Goal: Transaction & Acquisition: Book appointment/travel/reservation

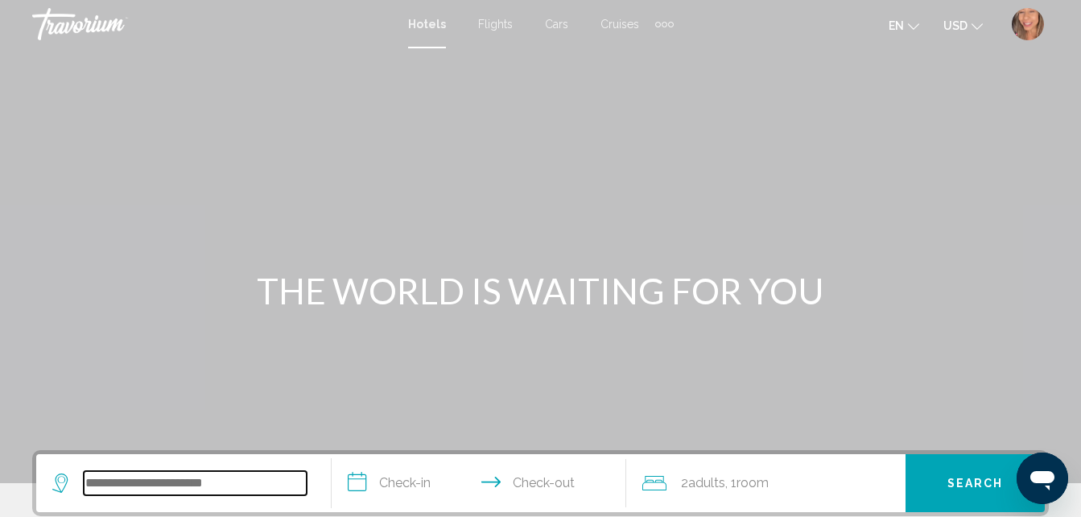
drag, startPoint x: 173, startPoint y: 494, endPoint x: 169, endPoint y: 479, distance: 15.8
click at [173, 494] on input "Search widget" at bounding box center [195, 483] width 223 height 24
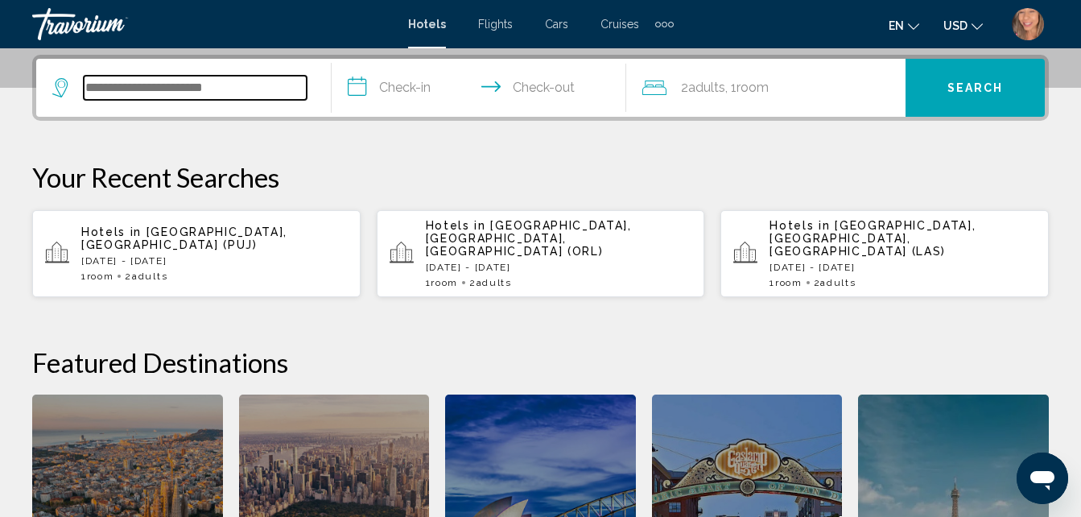
scroll to position [398, 0]
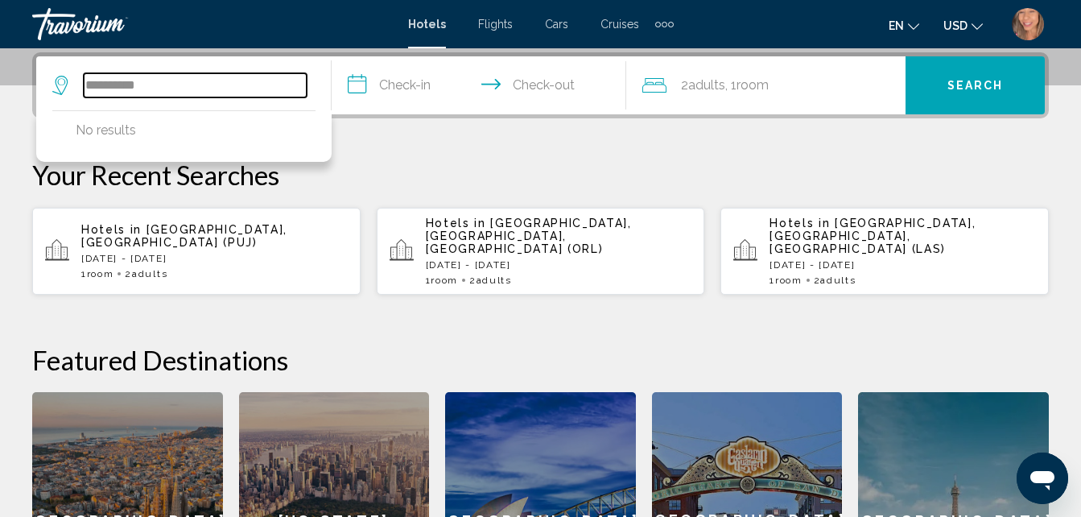
type input "**********"
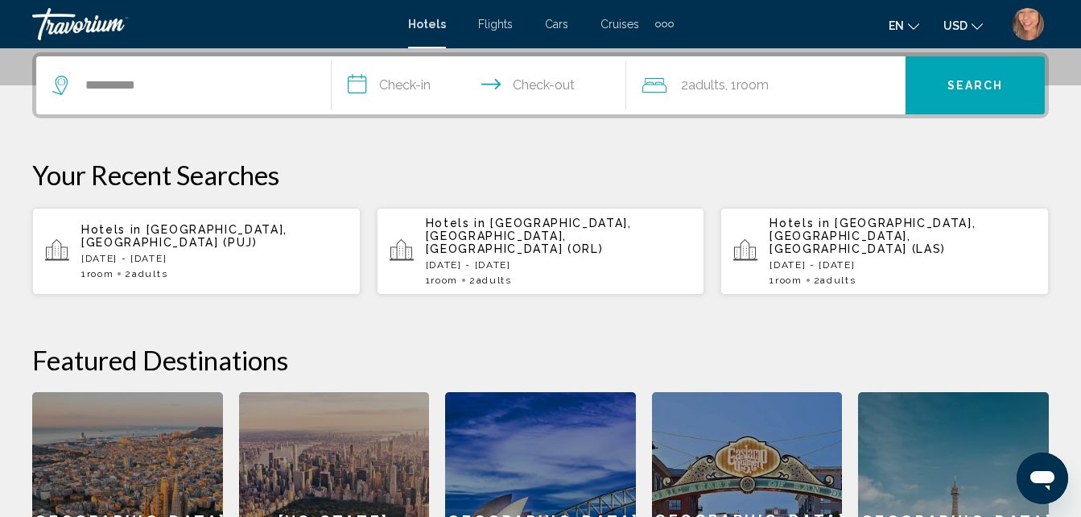
click at [395, 87] on input "**********" at bounding box center [483, 87] width 302 height 63
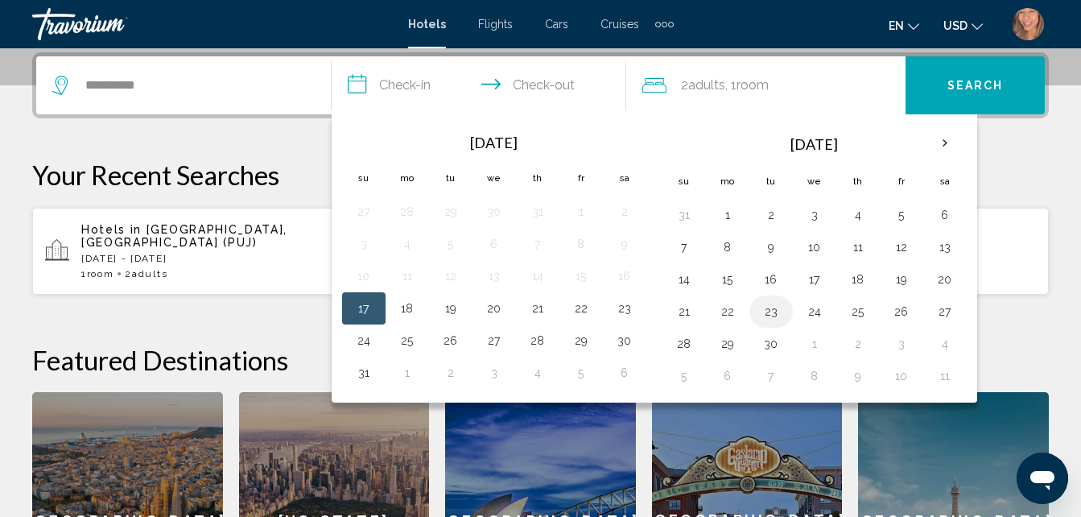
click at [771, 311] on button "23" at bounding box center [771, 311] width 26 height 23
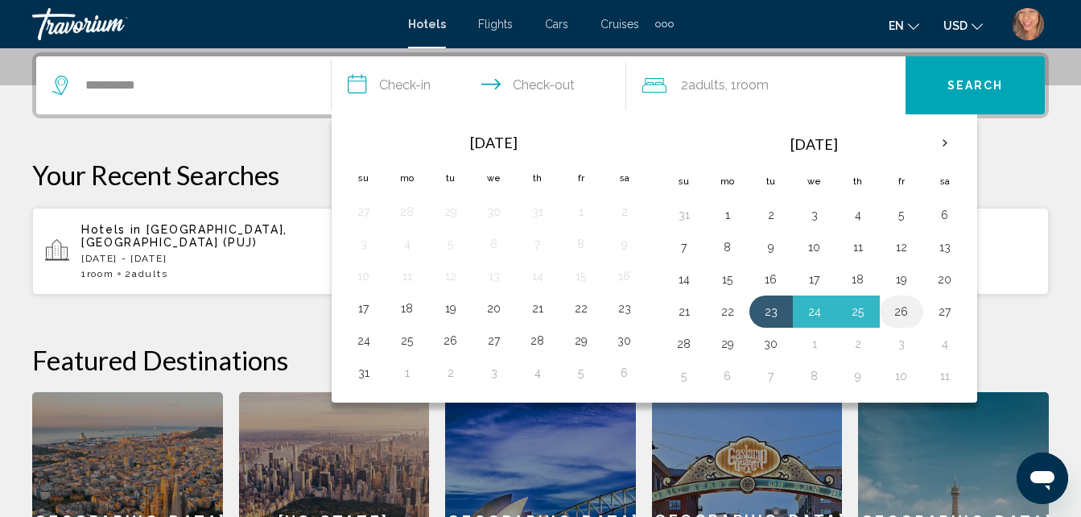
click at [900, 310] on button "26" at bounding box center [902, 311] width 26 height 23
type input "**********"
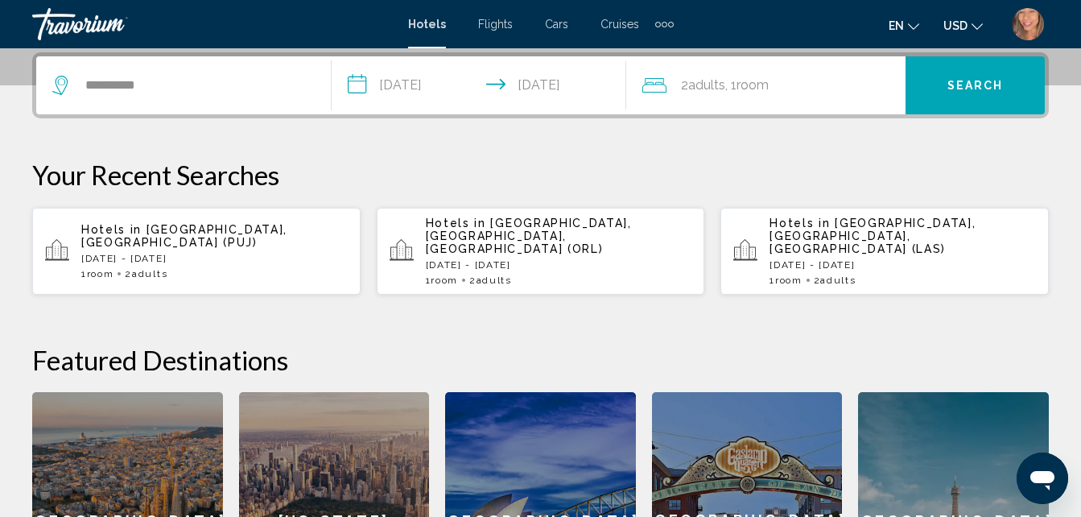
click at [949, 85] on span "Search" at bounding box center [976, 86] width 56 height 13
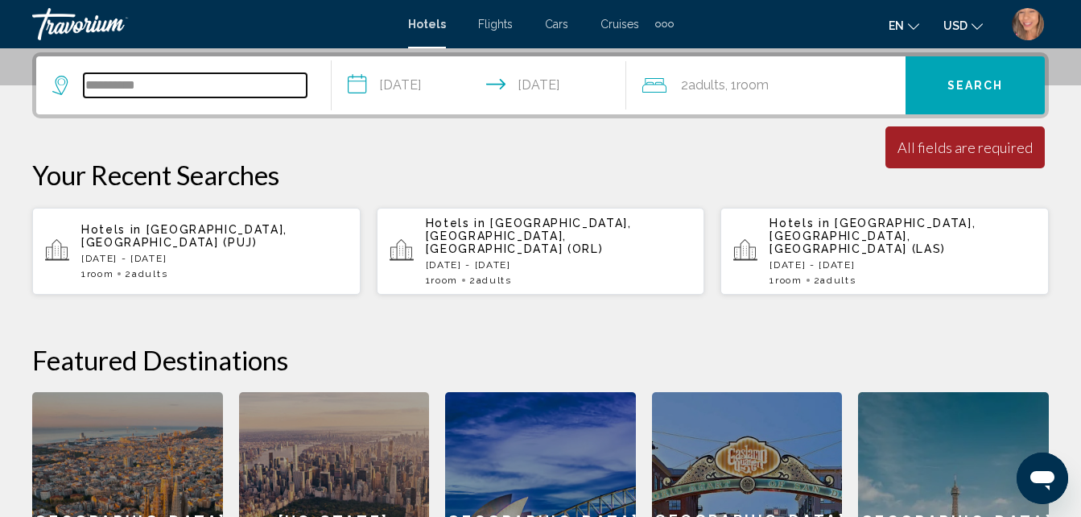
click at [237, 91] on input "**********" at bounding box center [195, 85] width 223 height 24
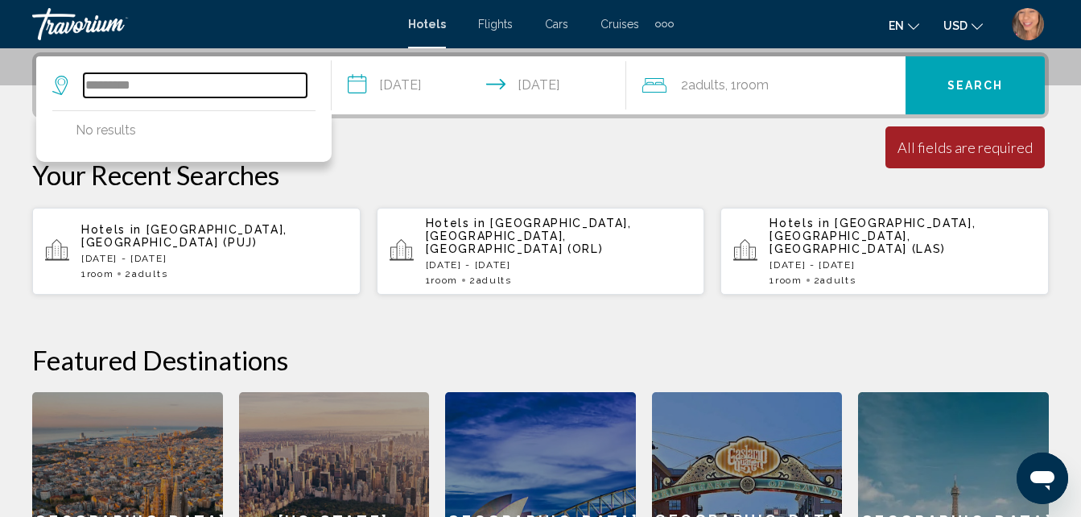
type input "*********"
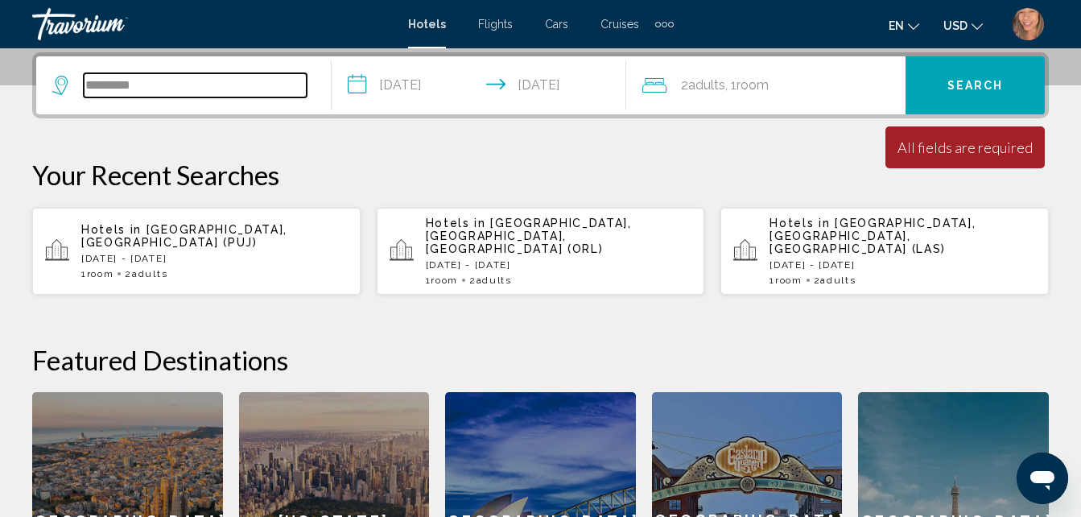
drag, startPoint x: 151, startPoint y: 89, endPoint x: 64, endPoint y: 82, distance: 86.4
click at [64, 82] on div "*********" at bounding box center [179, 85] width 254 height 24
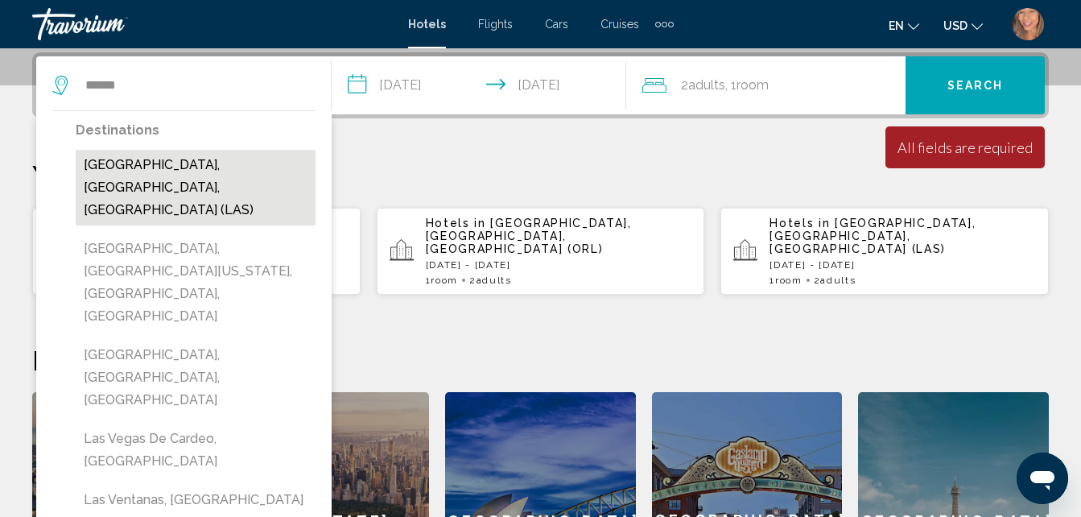
click at [148, 172] on button "[GEOGRAPHIC_DATA], [GEOGRAPHIC_DATA], [GEOGRAPHIC_DATA] (LAS)" at bounding box center [196, 188] width 240 height 76
type input "**********"
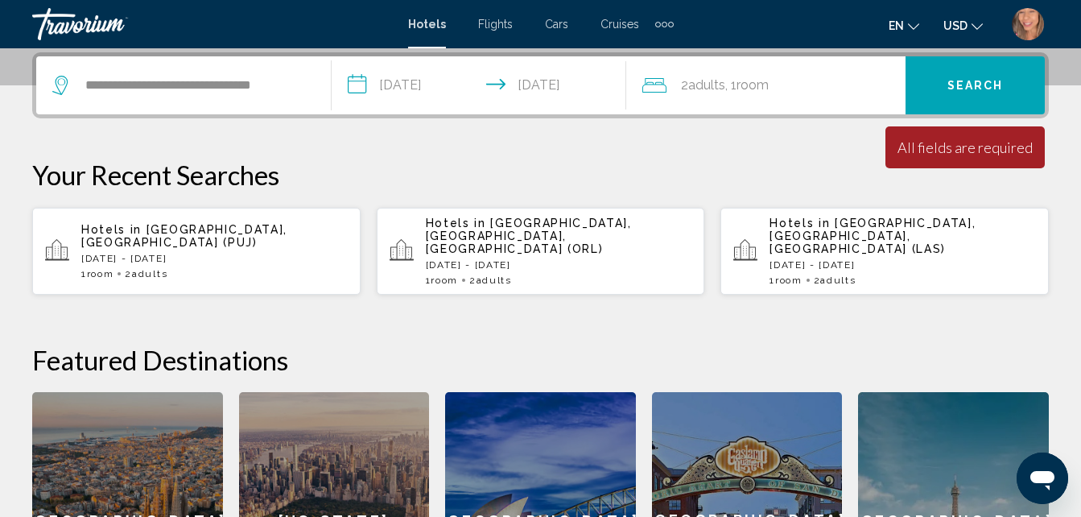
click at [940, 82] on button "Search" at bounding box center [975, 85] width 139 height 58
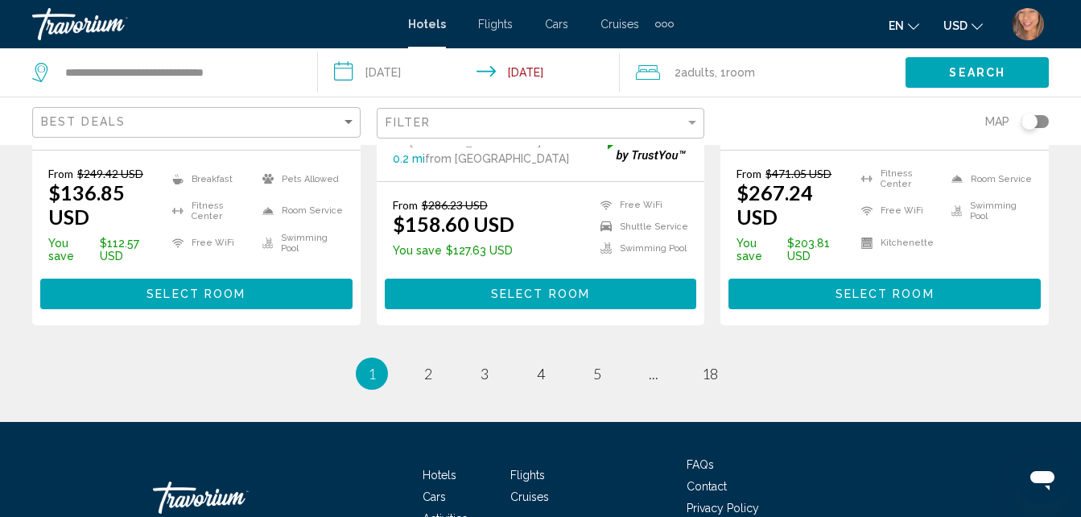
scroll to position [2415, 0]
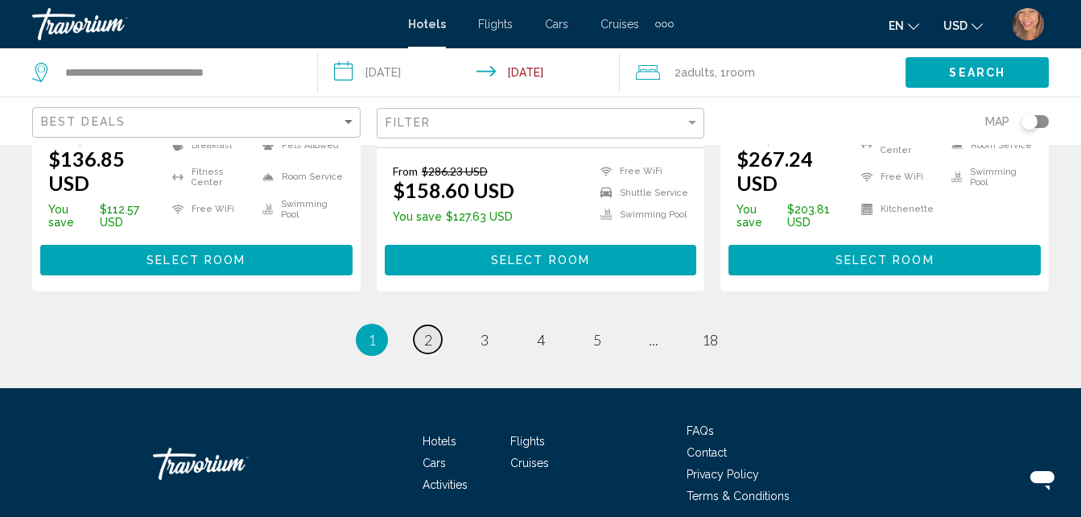
click at [432, 325] on link "page 2" at bounding box center [428, 339] width 28 height 28
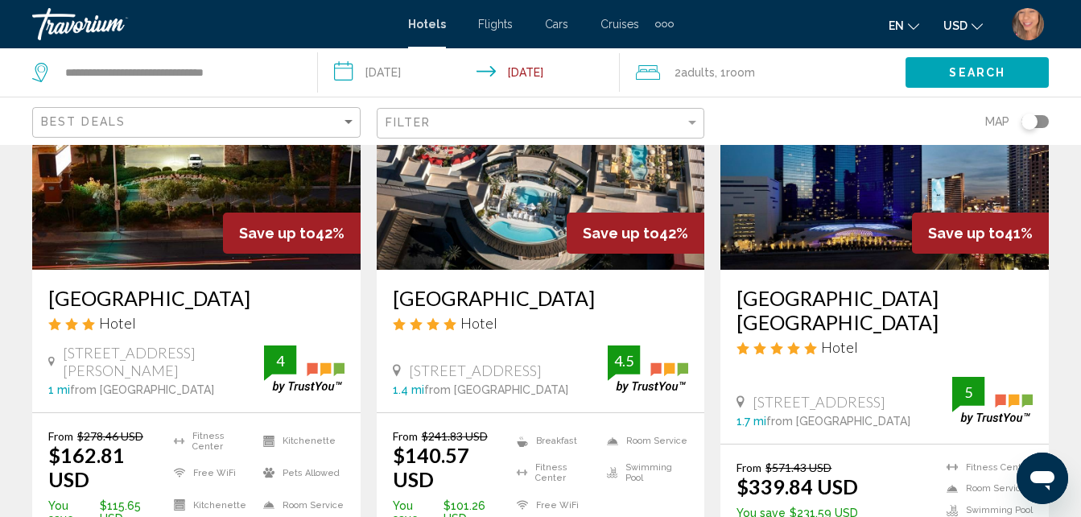
scroll to position [242, 0]
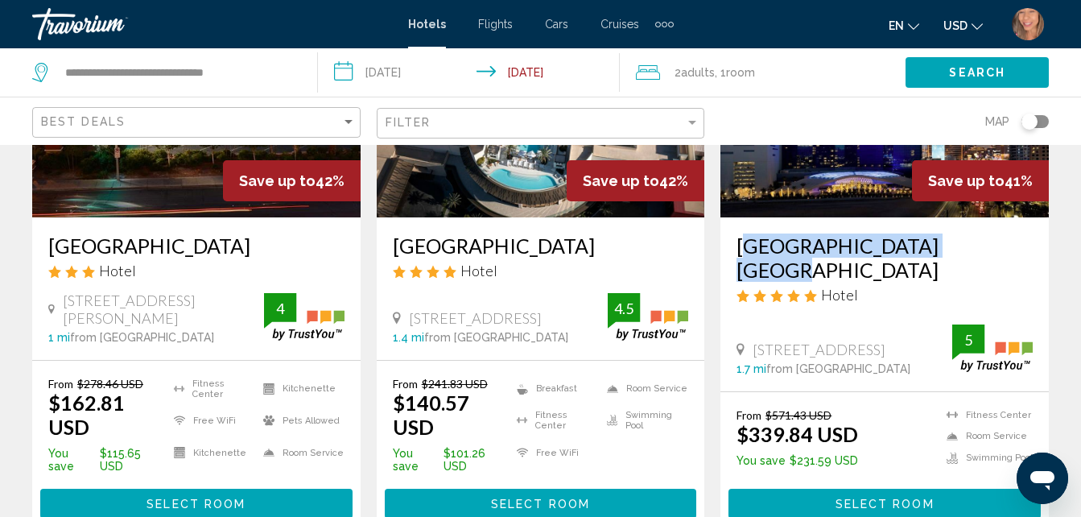
drag, startPoint x: 736, startPoint y: 244, endPoint x: 952, endPoint y: 243, distance: 216.6
click at [952, 243] on div "Fontainebleau Las Vegas Hotel 2777 South Las Vegas Boulevard 1.7 mi from Las Ve…" at bounding box center [885, 304] width 328 height 174
copy h3 "[GEOGRAPHIC_DATA] [GEOGRAPHIC_DATA]"
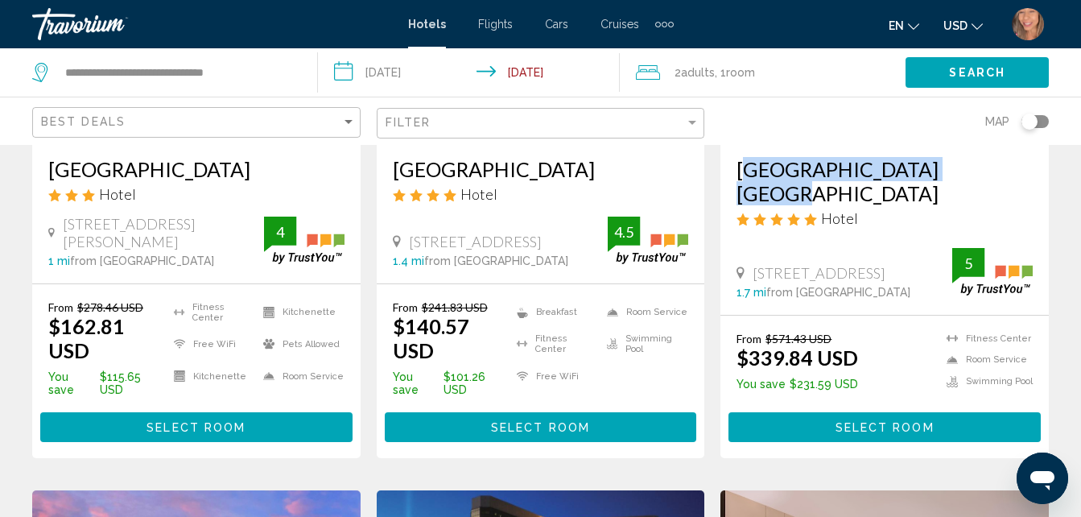
scroll to position [322, 0]
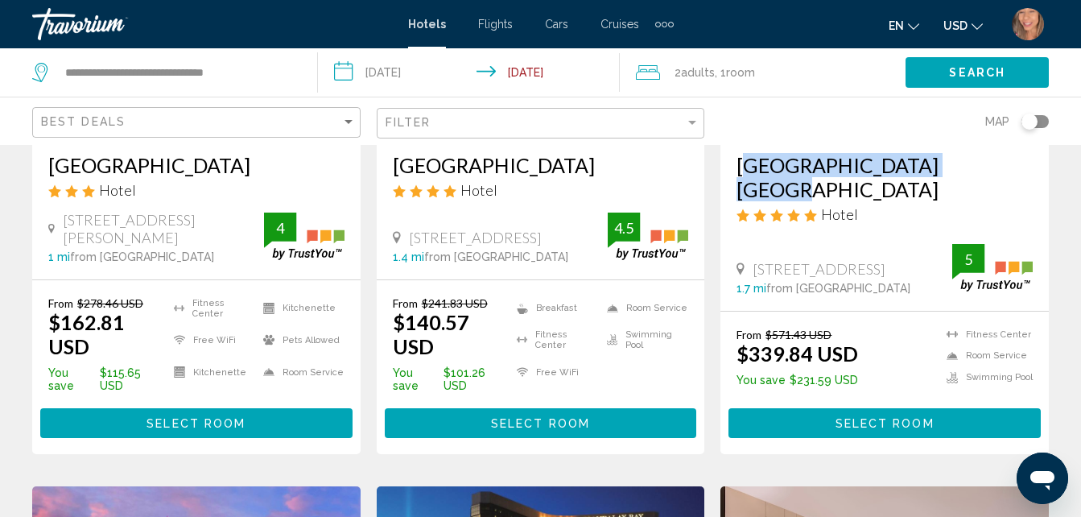
click at [873, 429] on span "Select Room" at bounding box center [885, 422] width 99 height 13
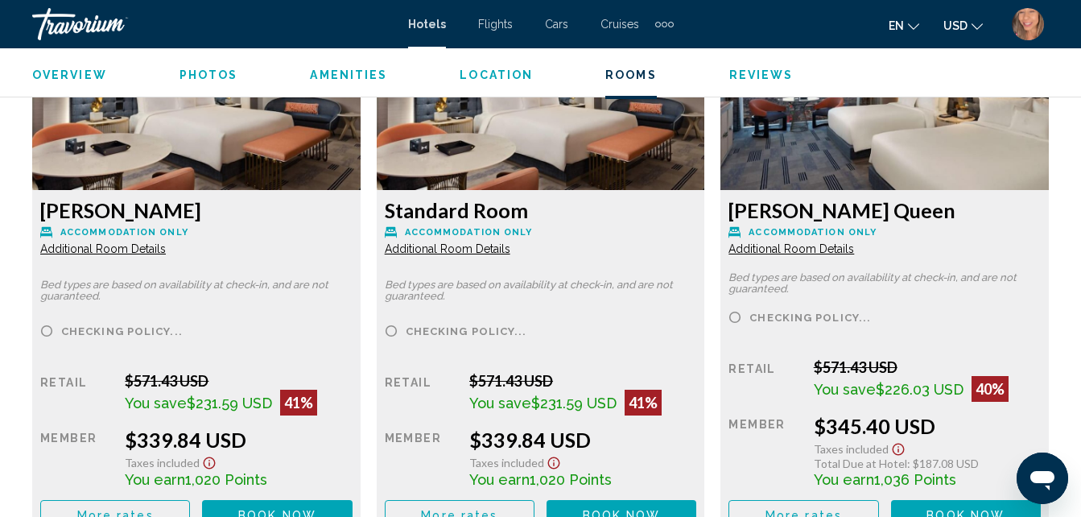
scroll to position [2668, 0]
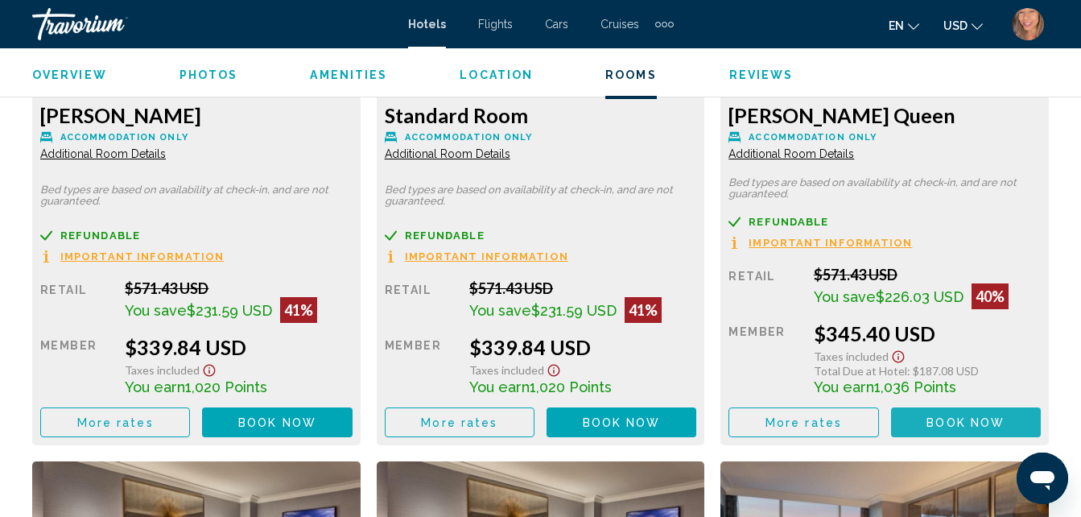
click at [352, 422] on button "Book now No longer available" at bounding box center [277, 422] width 150 height 30
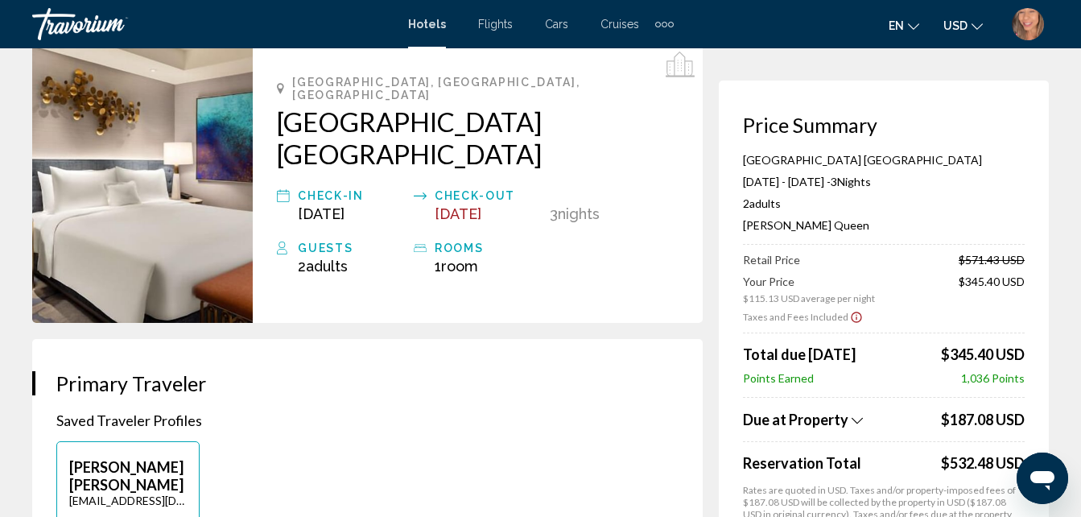
scroll to position [79, 0]
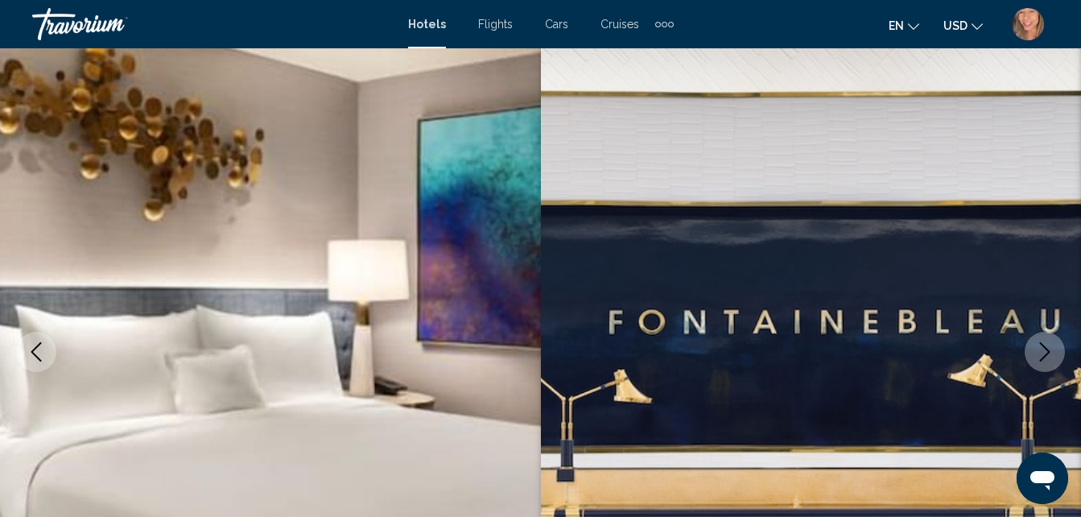
scroll to position [172, 0]
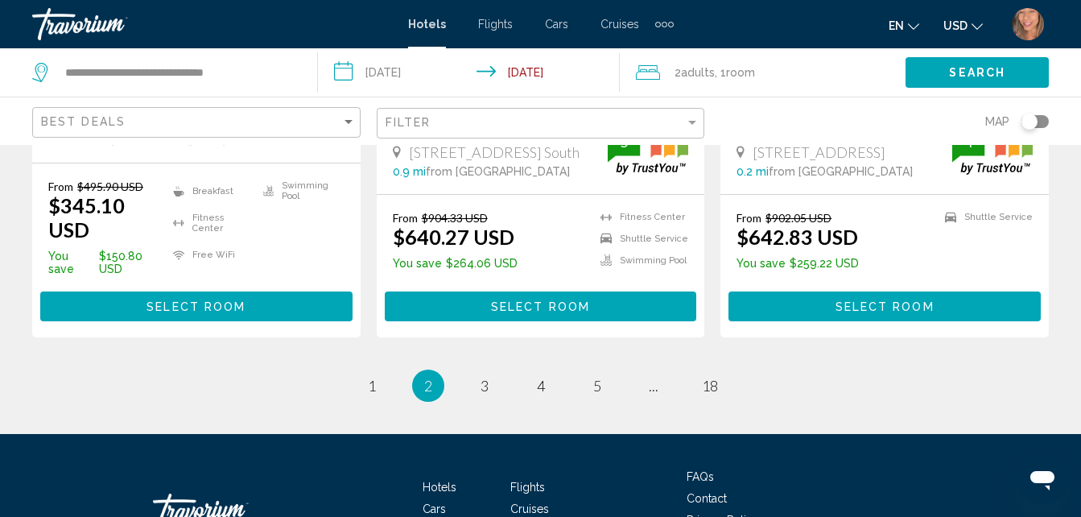
scroll to position [2407, 0]
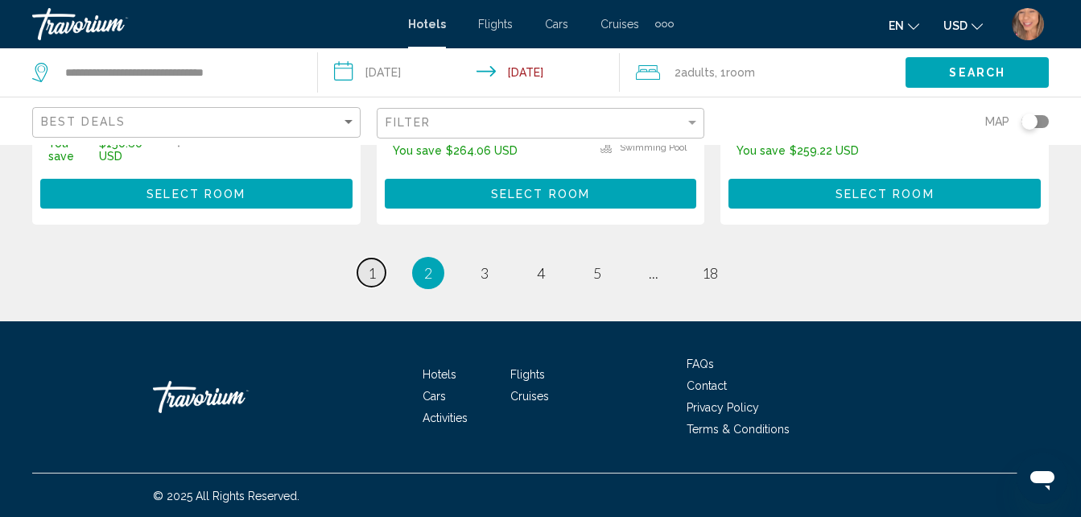
click at [376, 272] on link "page 1" at bounding box center [371, 272] width 28 height 28
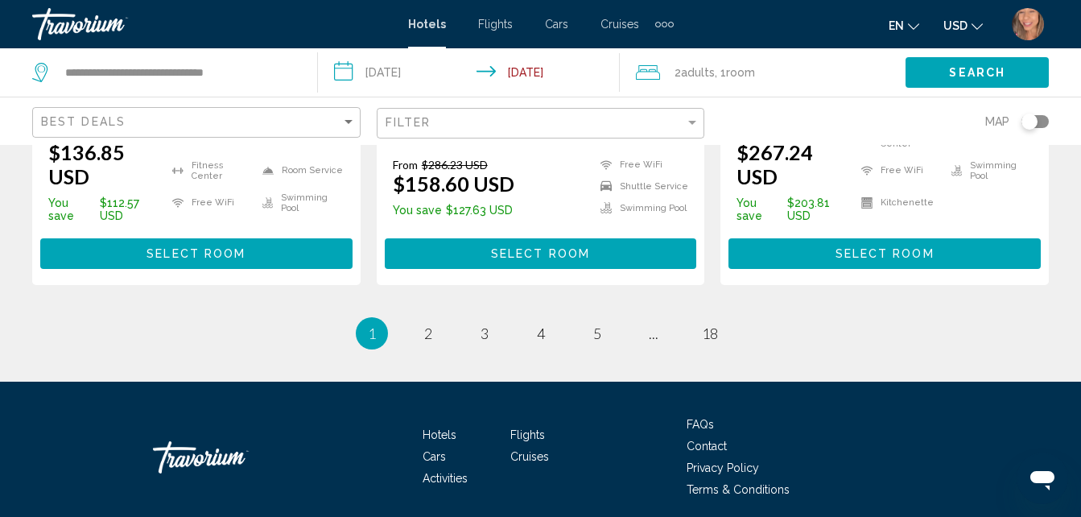
scroll to position [2423, 0]
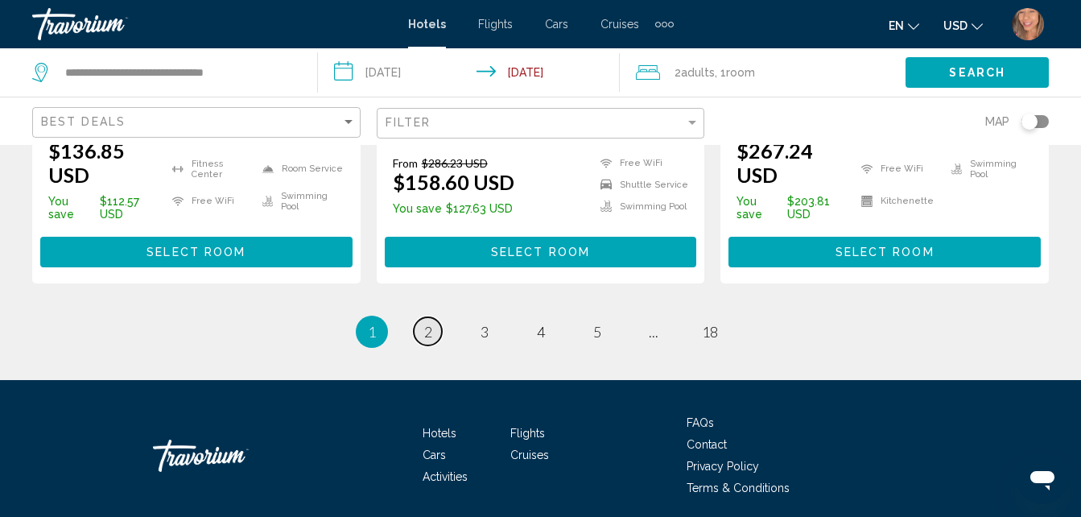
click at [420, 317] on link "page 2" at bounding box center [428, 331] width 28 height 28
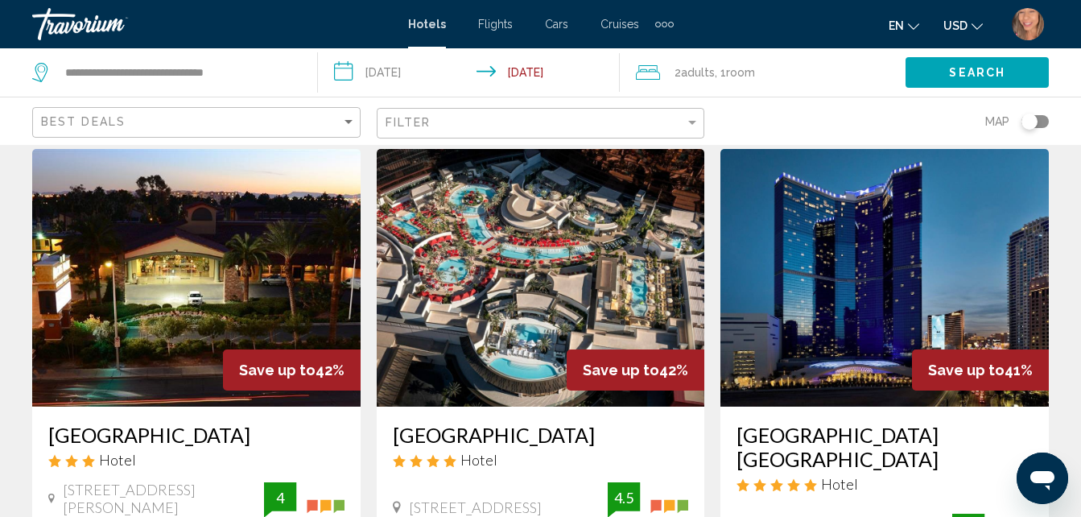
scroll to position [81, 0]
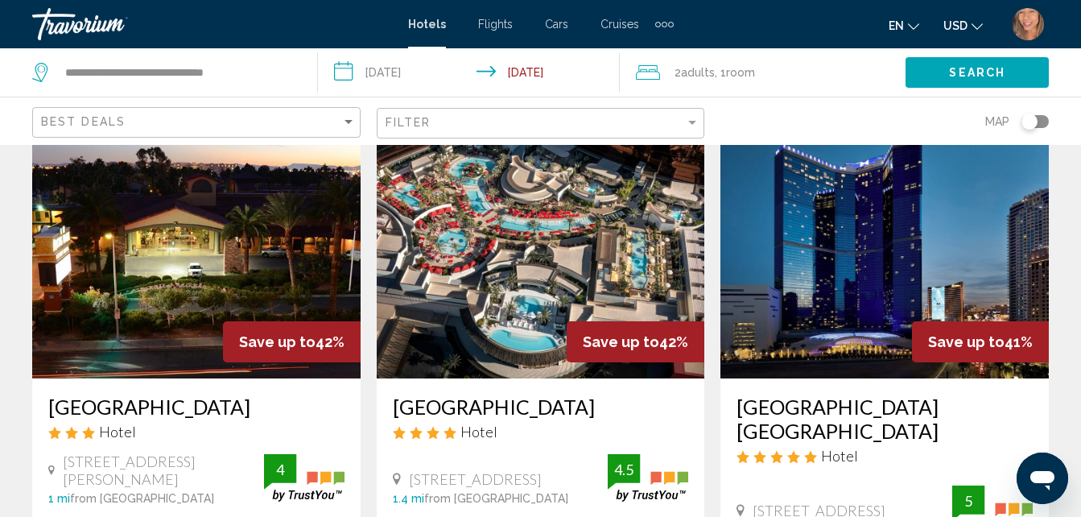
click at [872, 318] on img "Main content" at bounding box center [885, 250] width 328 height 258
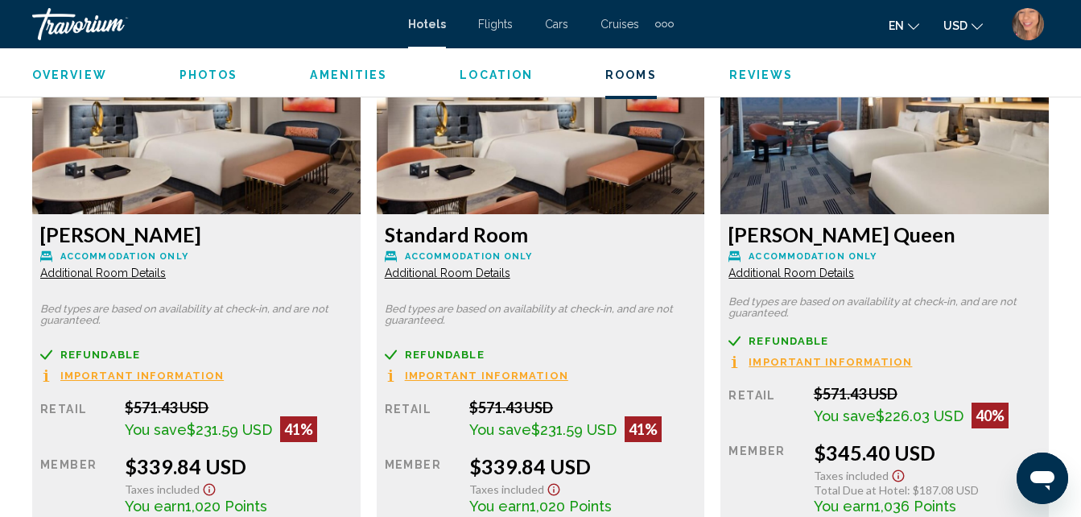
scroll to position [2588, 0]
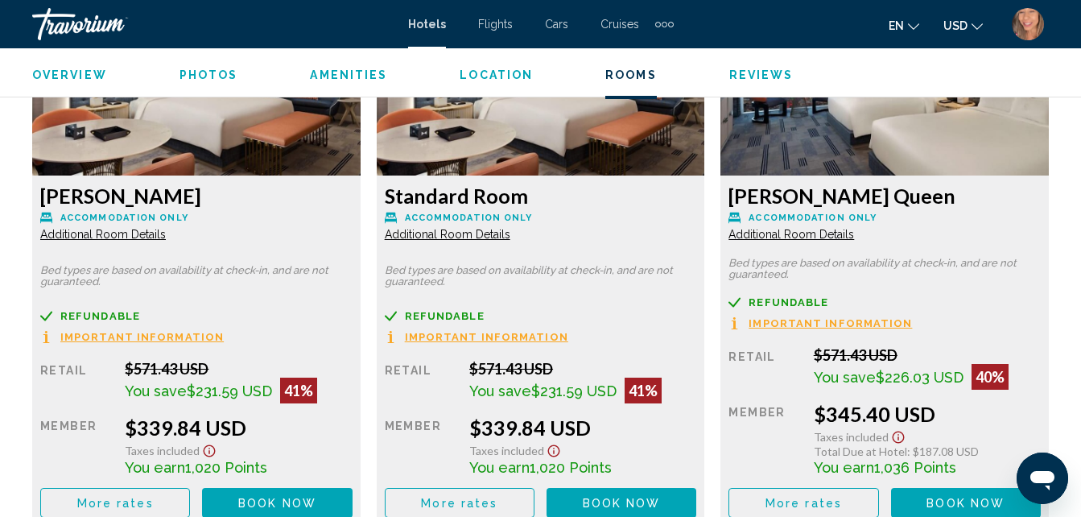
click at [113, 459] on div "Member" at bounding box center [76, 445] width 72 height 60
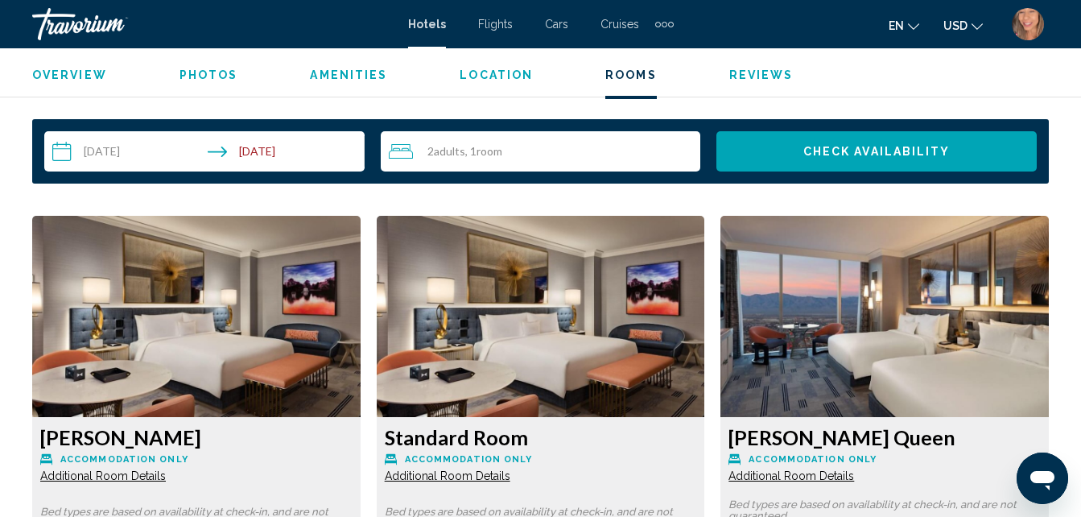
scroll to position [2185, 0]
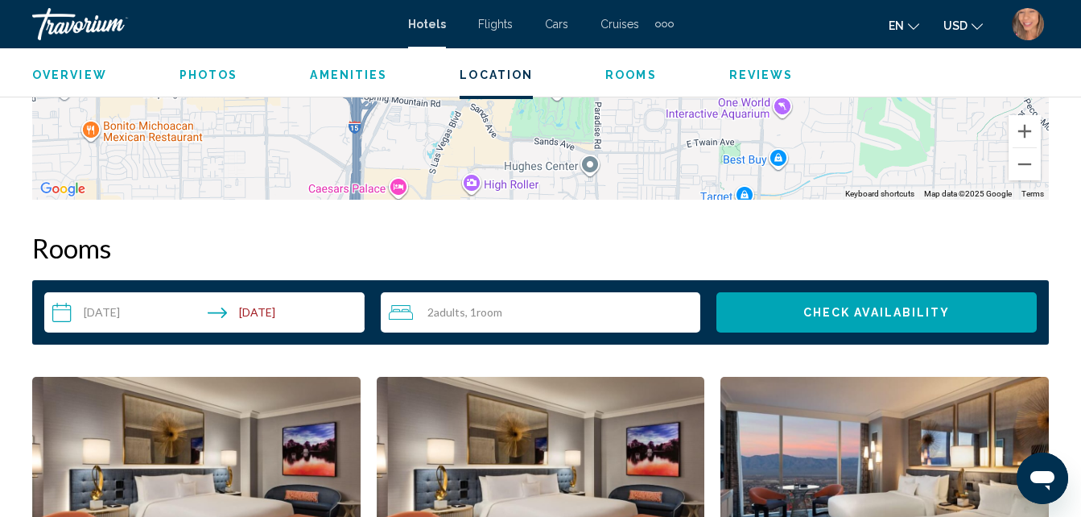
click at [510, 307] on div "2 Adult Adults , 1 Room rooms" at bounding box center [545, 312] width 312 height 19
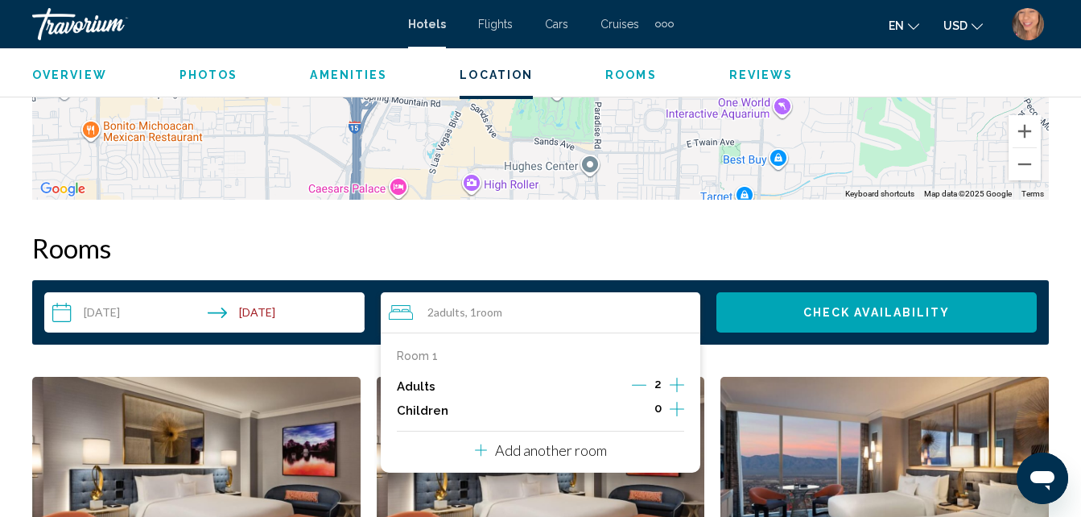
click at [675, 413] on icon "Increment children" at bounding box center [677, 408] width 14 height 19
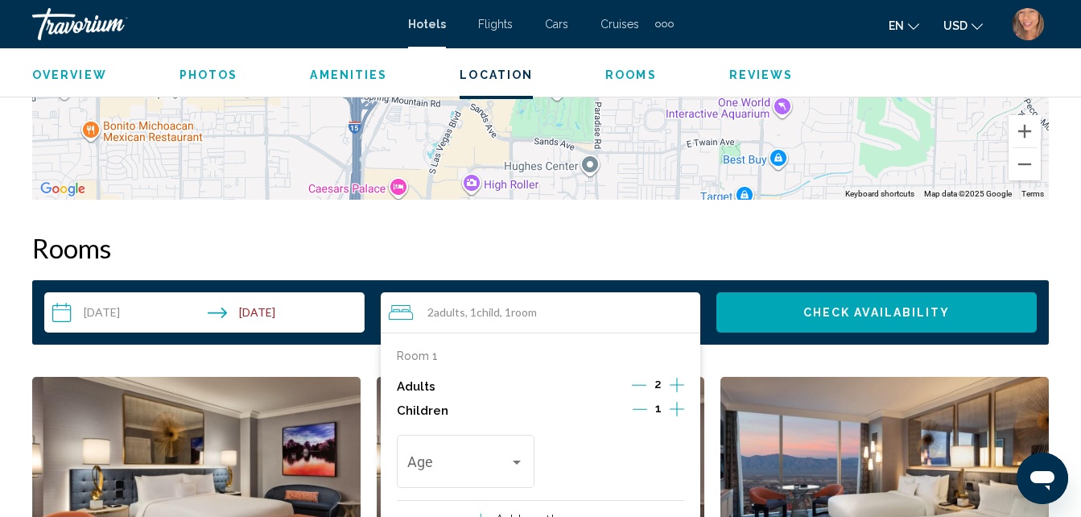
click at [675, 413] on icon "Increment children" at bounding box center [677, 408] width 14 height 19
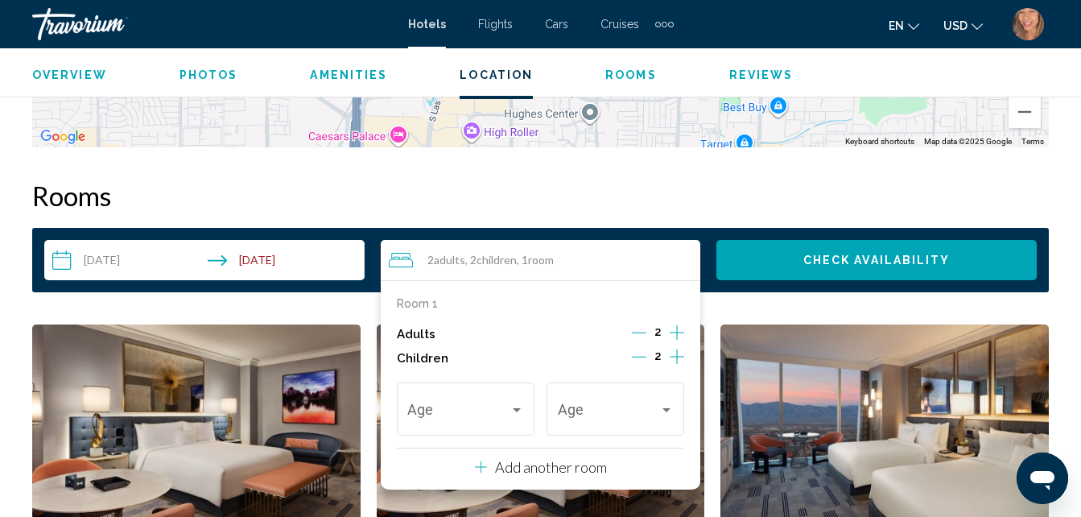
scroll to position [2266, 0]
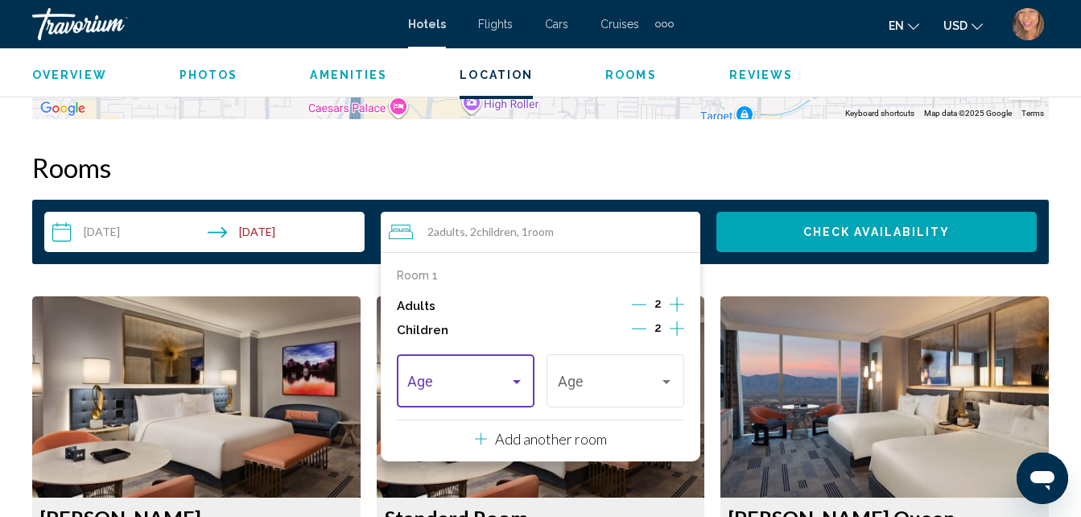
click at [517, 386] on div "Travelers: 2 adults, 2 children" at bounding box center [517, 381] width 14 height 13
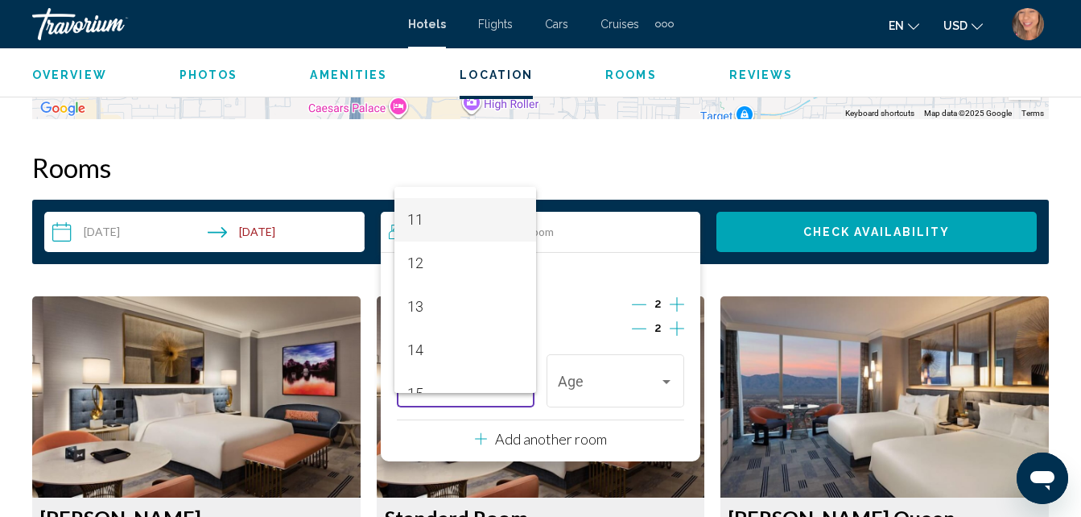
scroll to position [564, 0]
click at [430, 258] on span "14" at bounding box center [465, 253] width 116 height 43
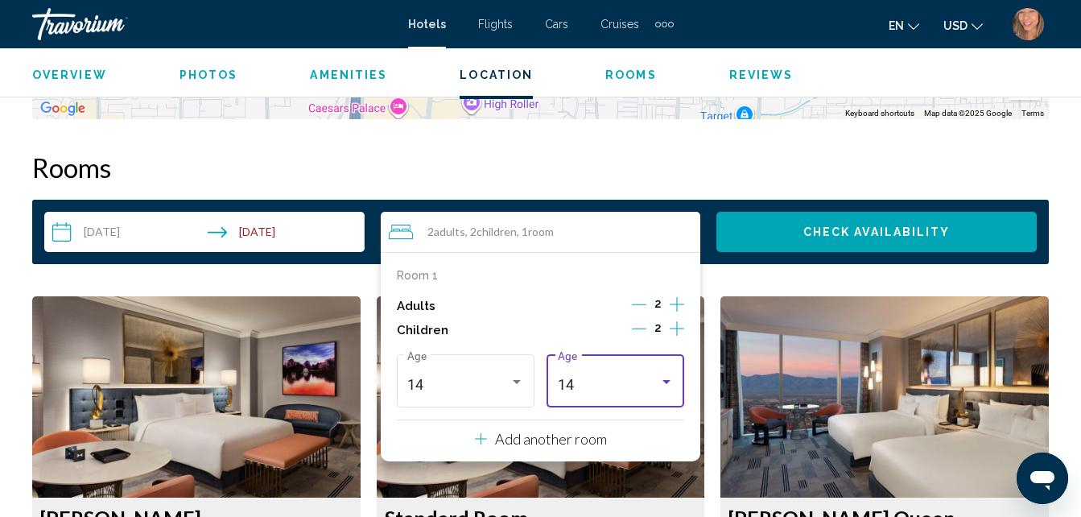
click at [664, 385] on div "Travelers: 2 adults, 2 children" at bounding box center [666, 381] width 14 height 13
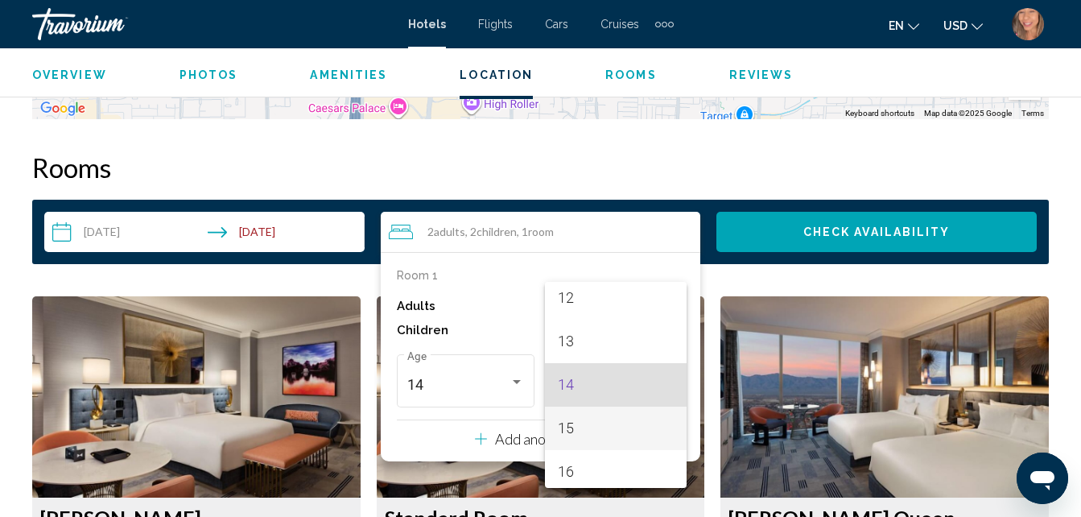
scroll to position [576, 0]
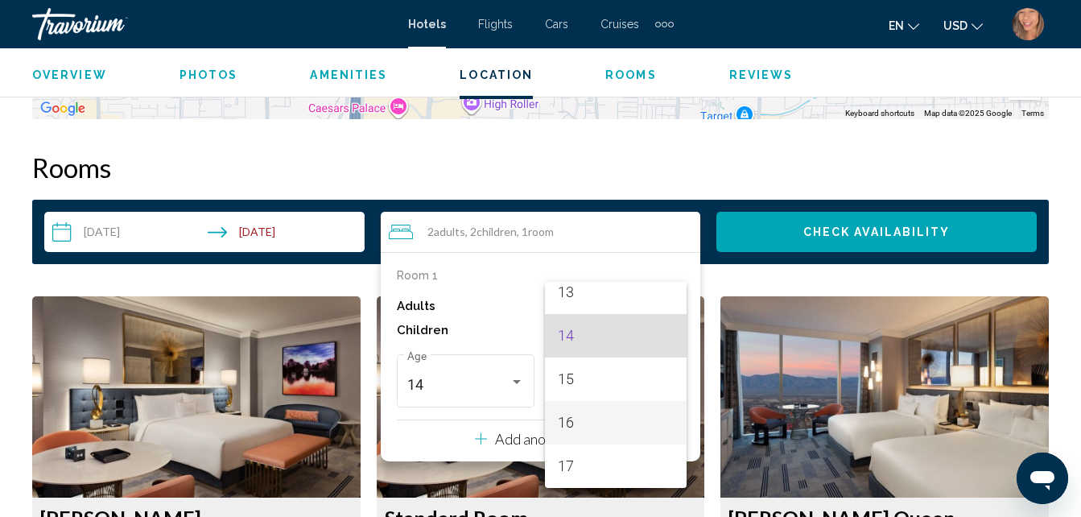
click at [603, 425] on span "16" at bounding box center [616, 422] width 116 height 43
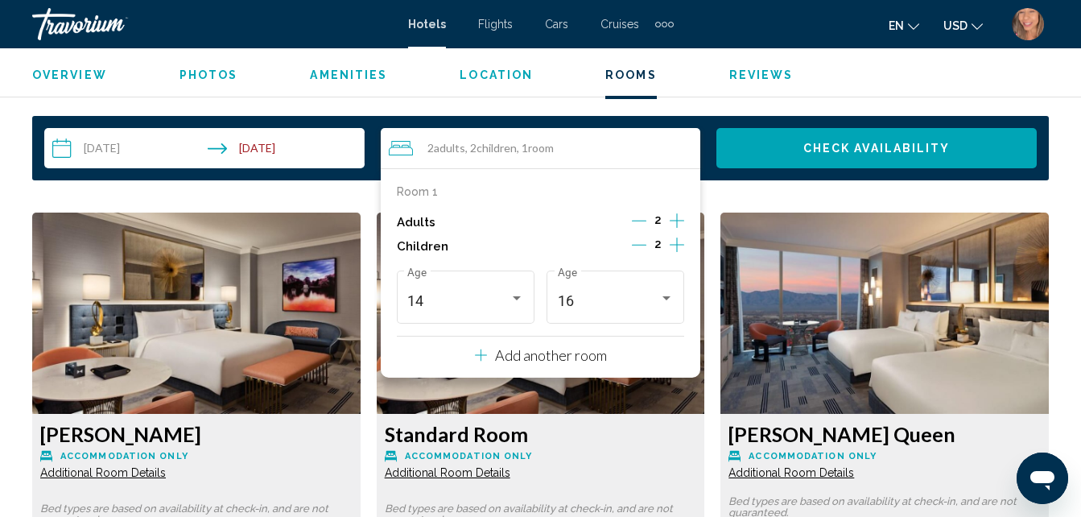
scroll to position [2427, 0]
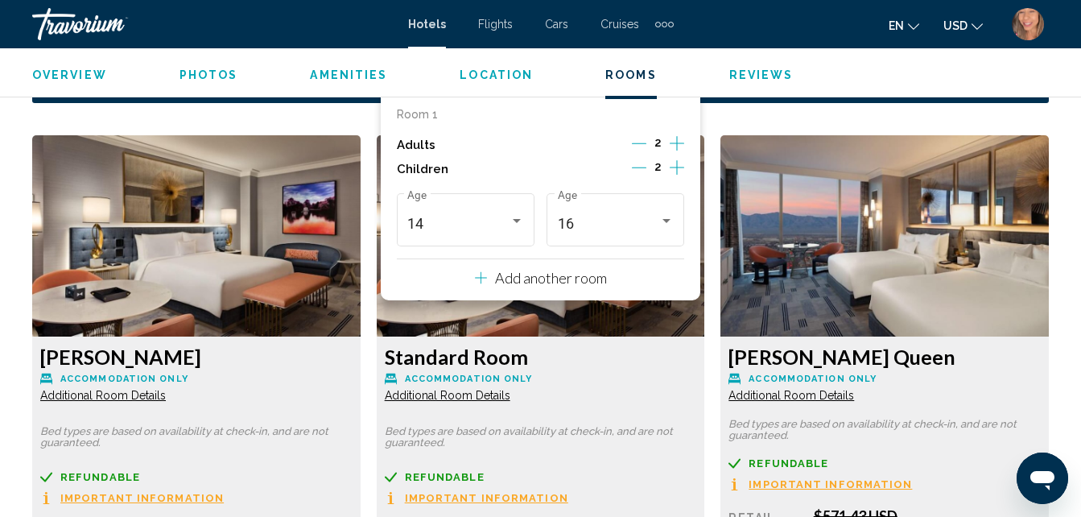
click at [564, 155] on div "Adults 2" at bounding box center [541, 145] width 288 height 24
click at [361, 328] on img "Main content" at bounding box center [196, 235] width 328 height 201
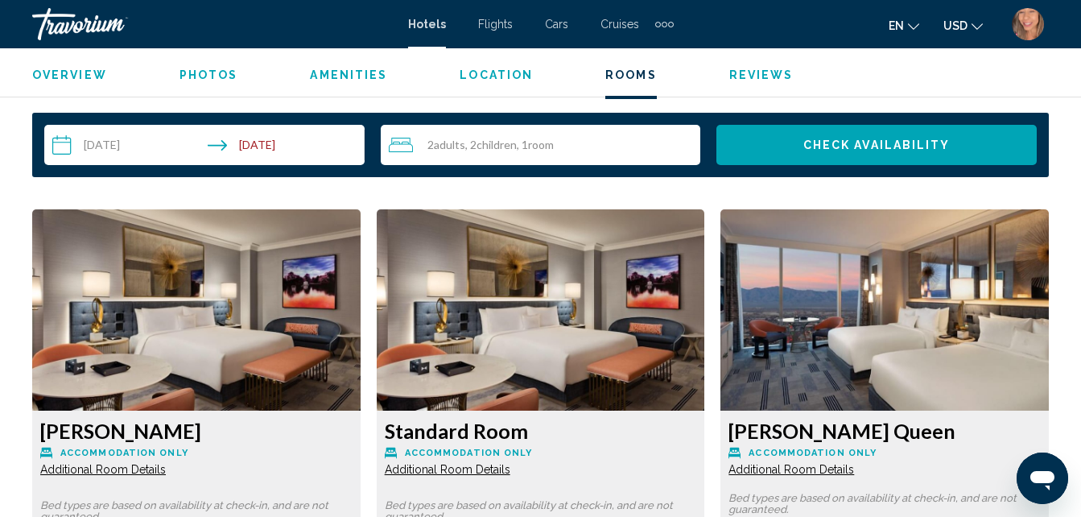
scroll to position [2346, 0]
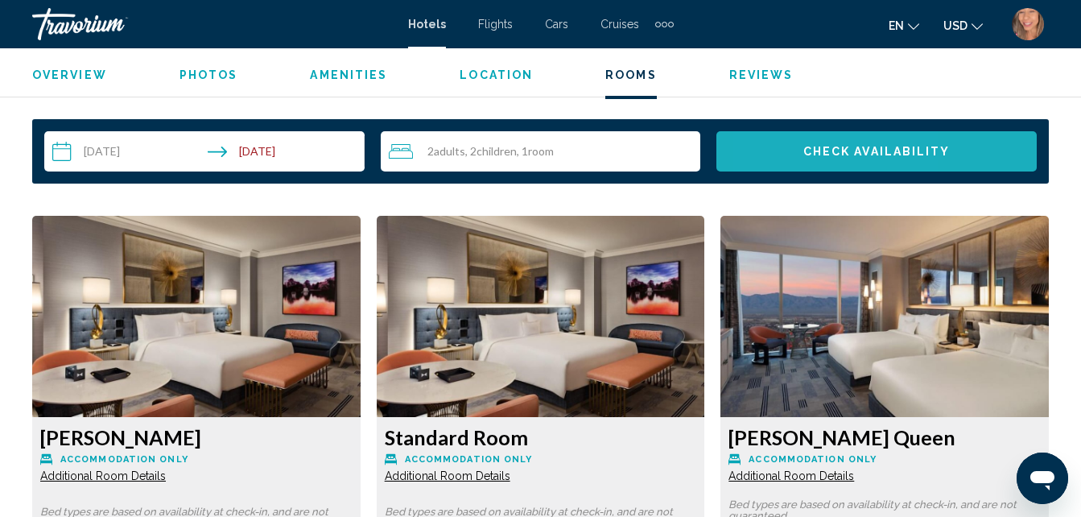
click at [783, 143] on button "Check Availability" at bounding box center [877, 151] width 320 height 40
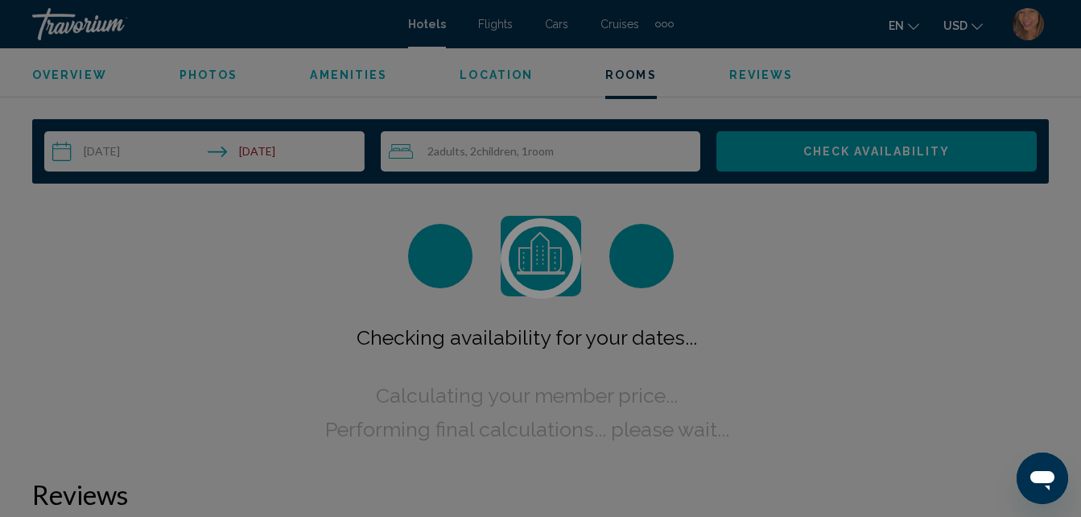
scroll to position [2320, 0]
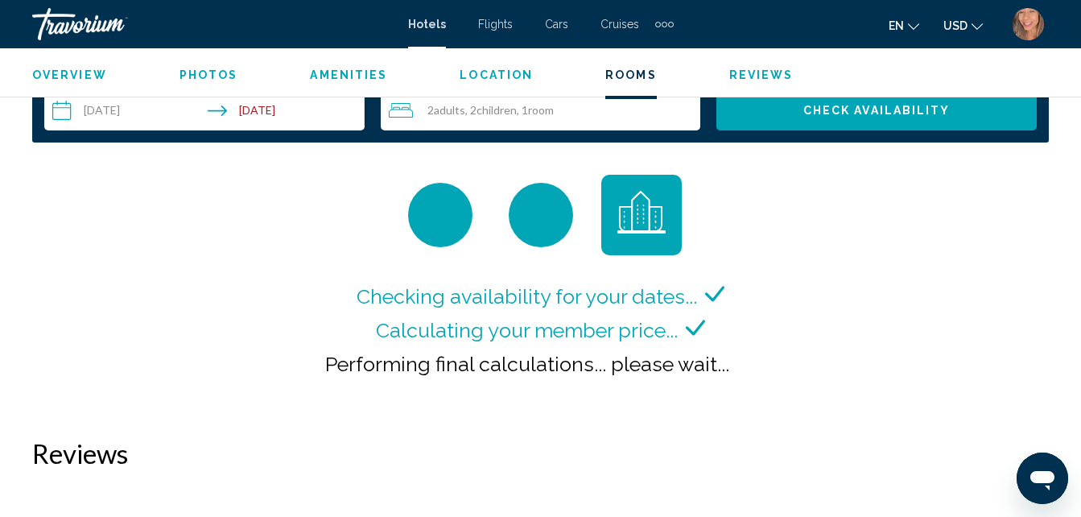
scroll to position [2415, 0]
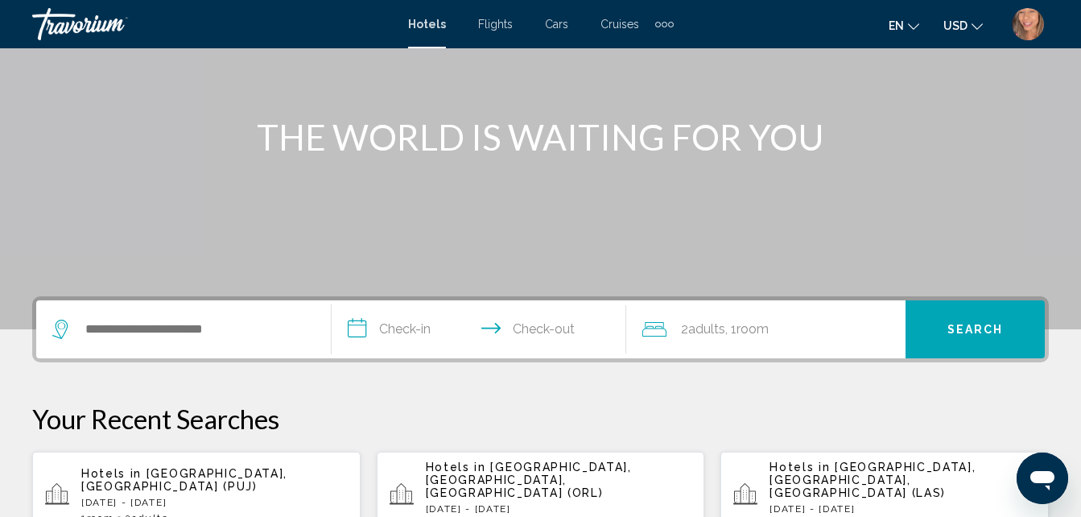
scroll to position [161, 0]
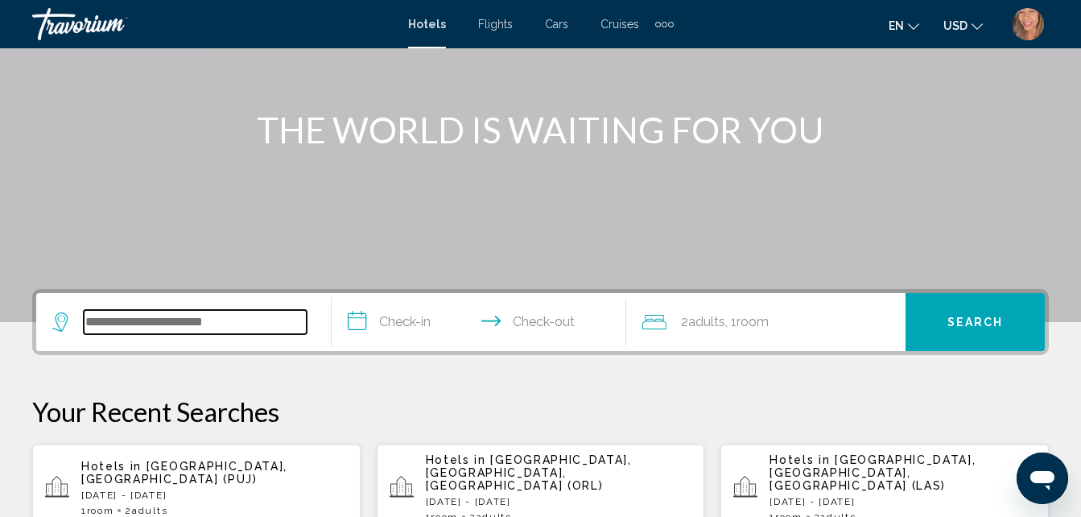
click at [163, 328] on input "Search widget" at bounding box center [195, 322] width 223 height 24
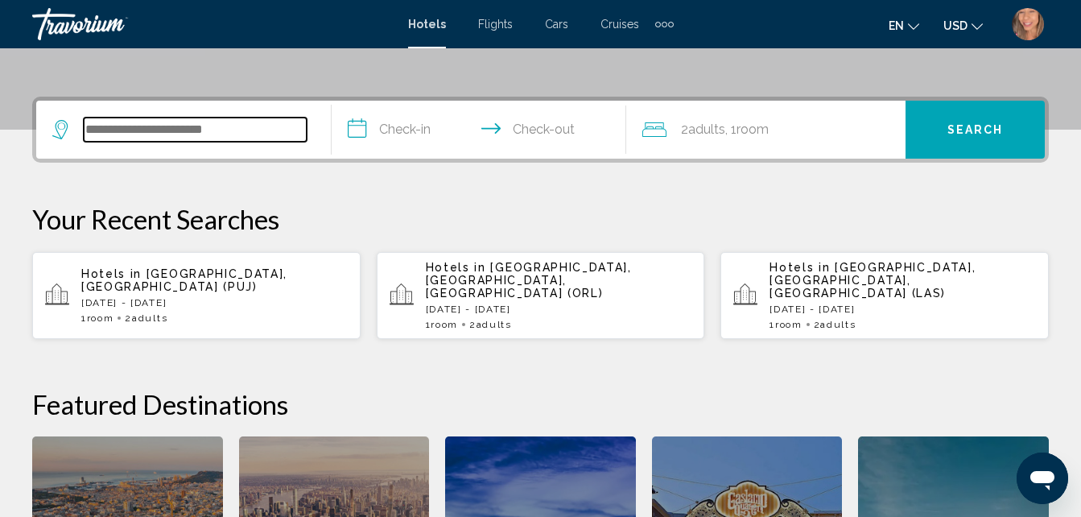
scroll to position [398, 0]
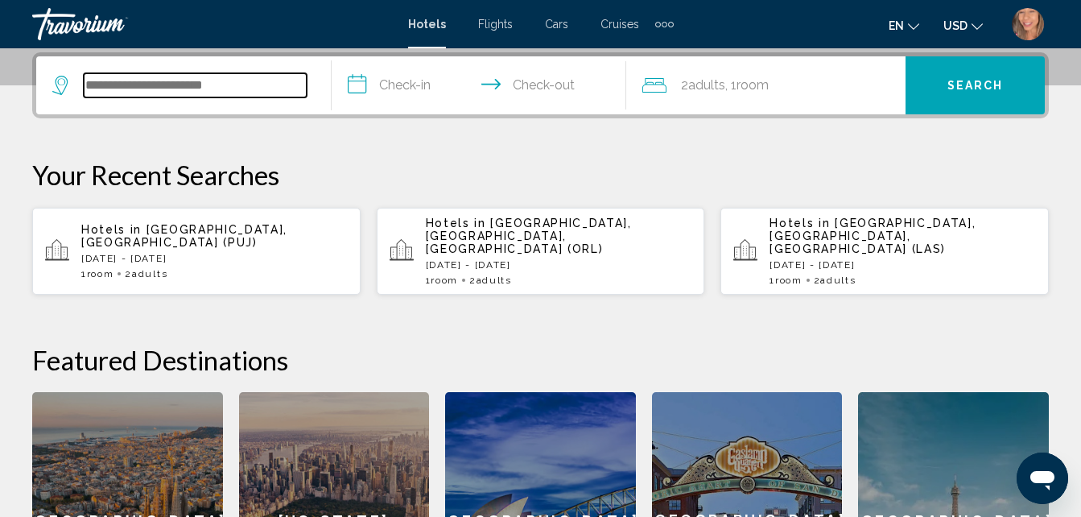
click at [168, 92] on input "Search widget" at bounding box center [195, 85] width 223 height 24
click at [463, 129] on div "**********" at bounding box center [540, 350] width 1081 height 596
click at [168, 87] on input "Search widget" at bounding box center [195, 85] width 223 height 24
click at [445, 155] on div "**********" at bounding box center [540, 350] width 1081 height 596
click at [190, 93] on input "Search widget" at bounding box center [195, 85] width 223 height 24
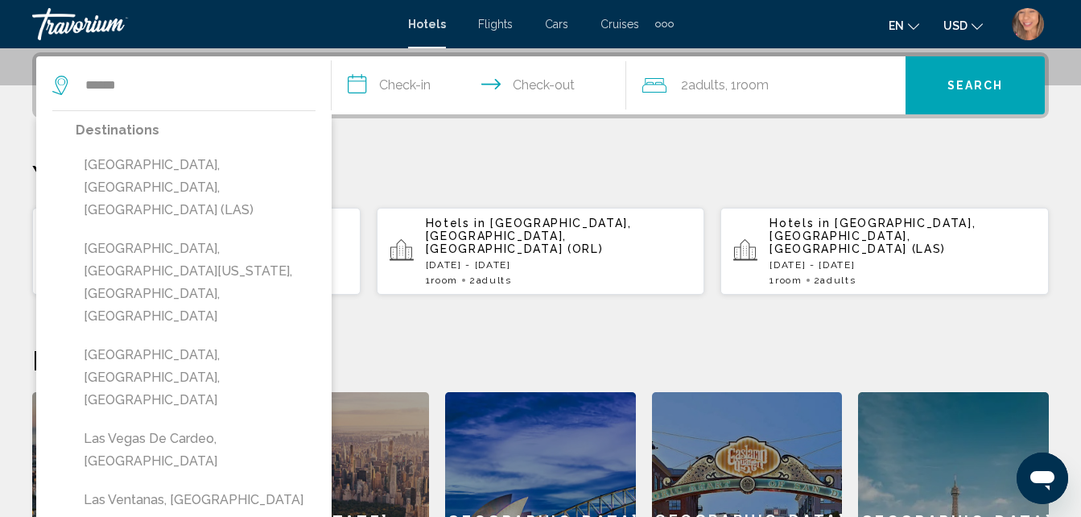
drag, startPoint x: 163, startPoint y: 171, endPoint x: 181, endPoint y: 165, distance: 19.4
click at [163, 171] on button "[GEOGRAPHIC_DATA], [GEOGRAPHIC_DATA], [GEOGRAPHIC_DATA] (LAS)" at bounding box center [196, 188] width 240 height 76
type input "**********"
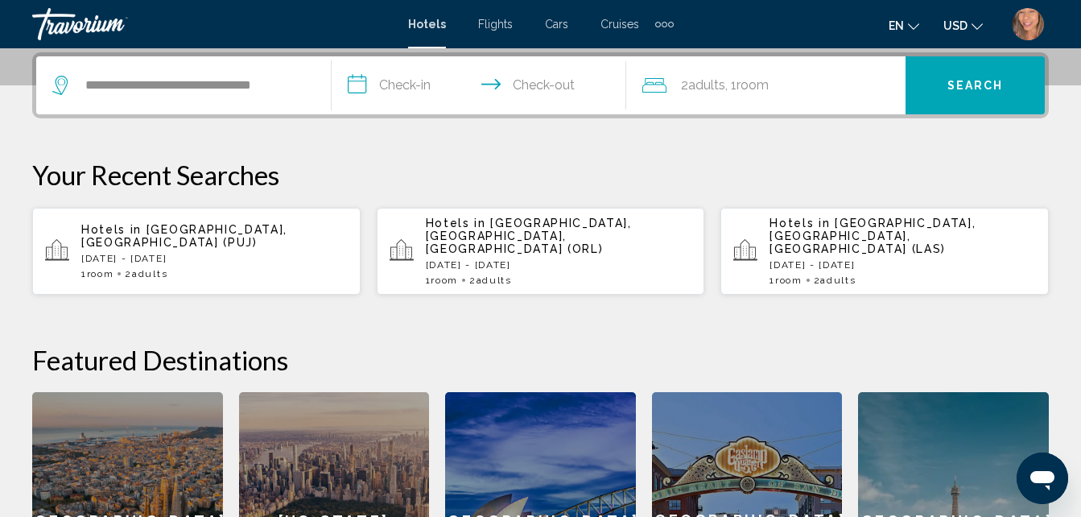
click at [431, 89] on input "**********" at bounding box center [483, 87] width 302 height 63
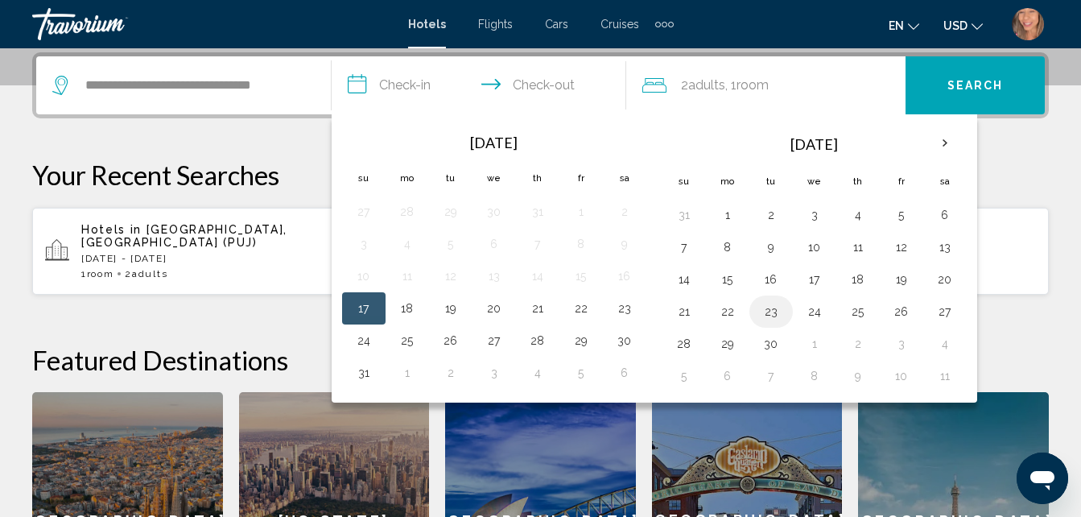
click at [765, 311] on button "23" at bounding box center [771, 311] width 26 height 23
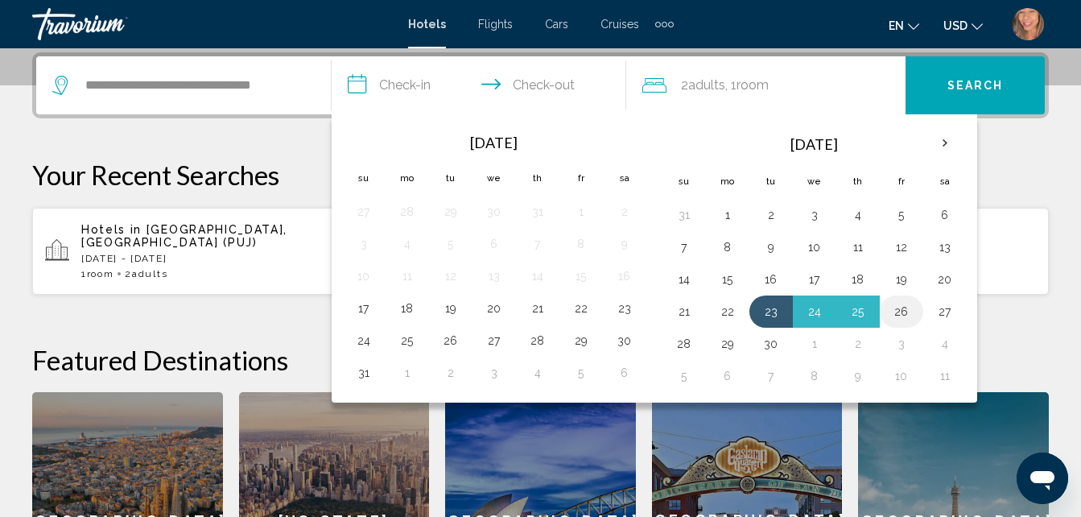
click at [908, 314] on button "26" at bounding box center [902, 311] width 26 height 23
type input "**********"
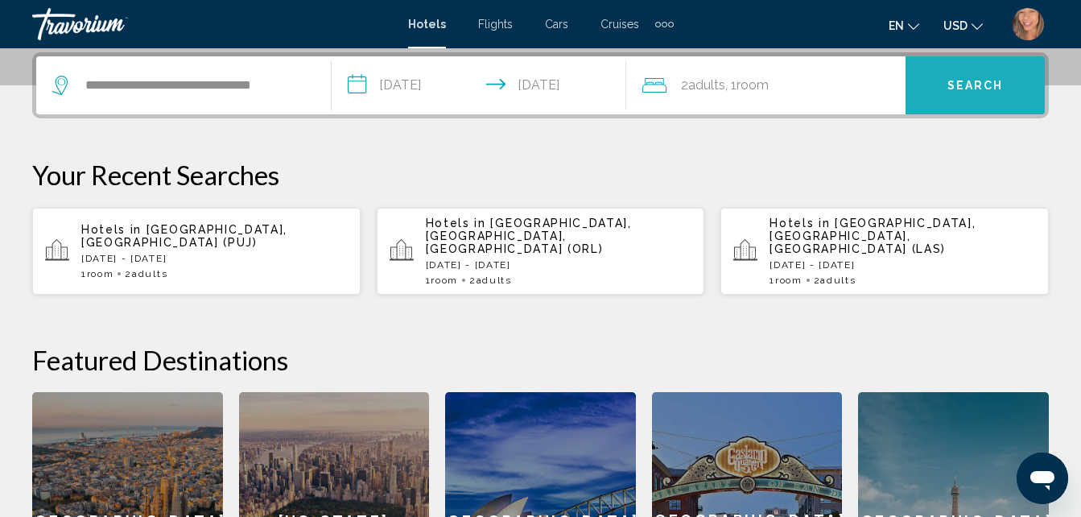
click at [950, 90] on span "Search" at bounding box center [976, 86] width 56 height 13
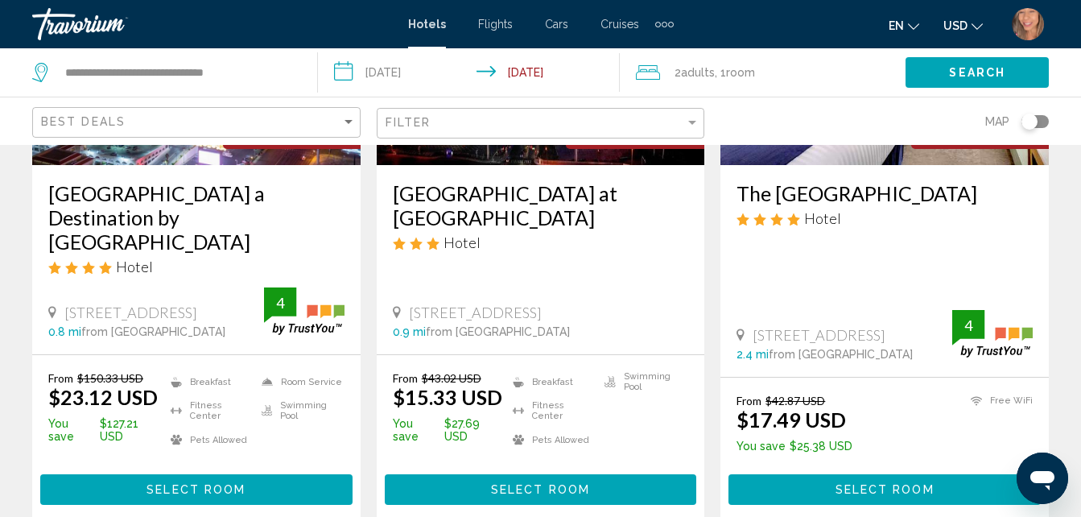
scroll to position [322, 0]
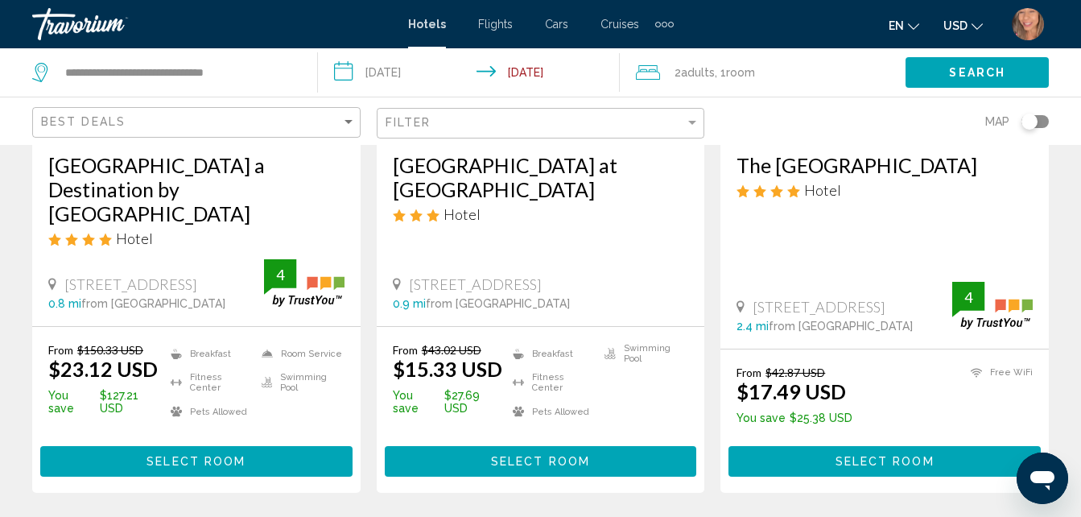
click at [742, 85] on div "2 Adult Adults , 1 Room rooms" at bounding box center [771, 72] width 270 height 48
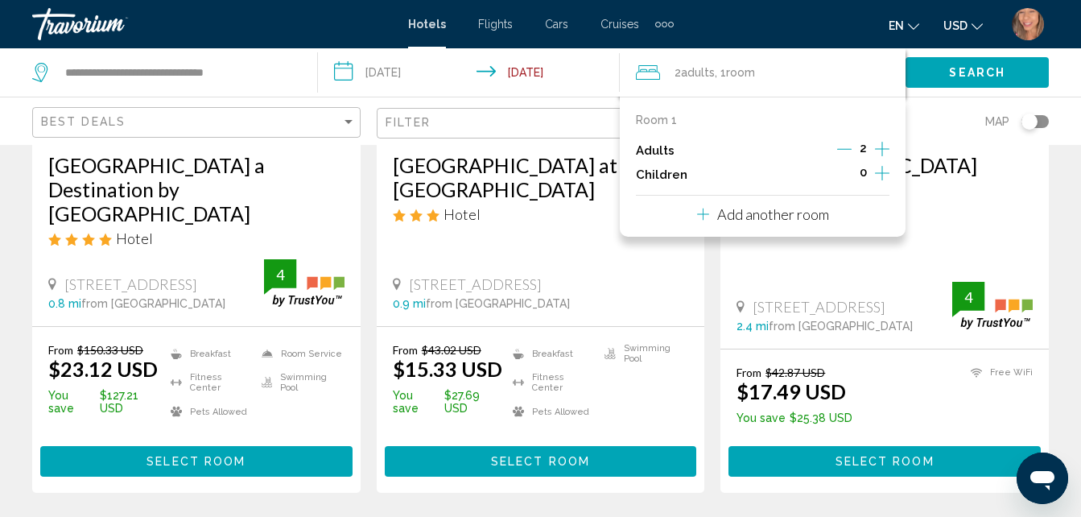
click at [879, 170] on icon "Increment children" at bounding box center [882, 172] width 14 height 19
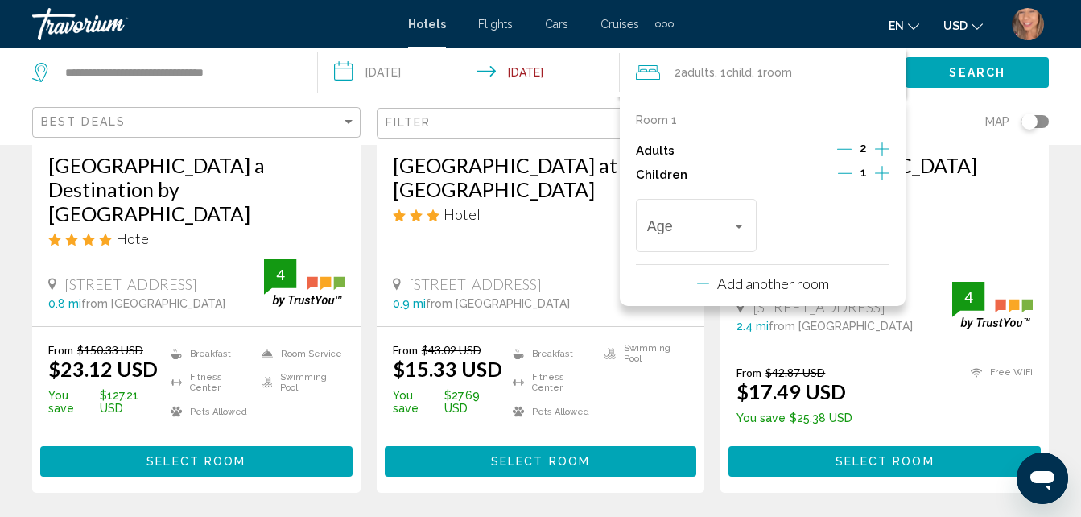
click at [879, 170] on icon "Increment children" at bounding box center [882, 172] width 14 height 19
click at [742, 229] on div "Travelers: 2 adults, 2 children" at bounding box center [739, 226] width 14 height 13
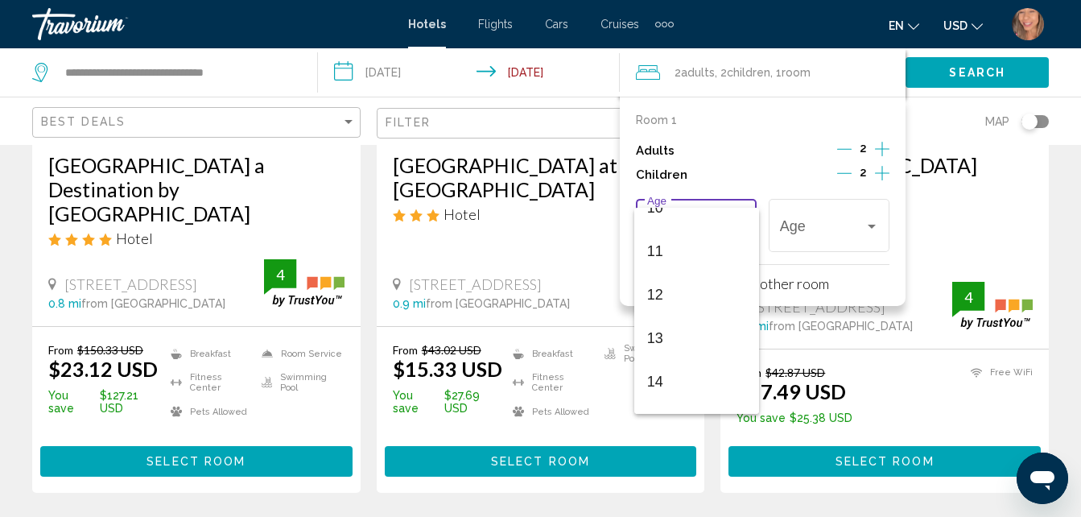
scroll to position [483, 0]
click at [666, 357] on span "14" at bounding box center [696, 354] width 99 height 43
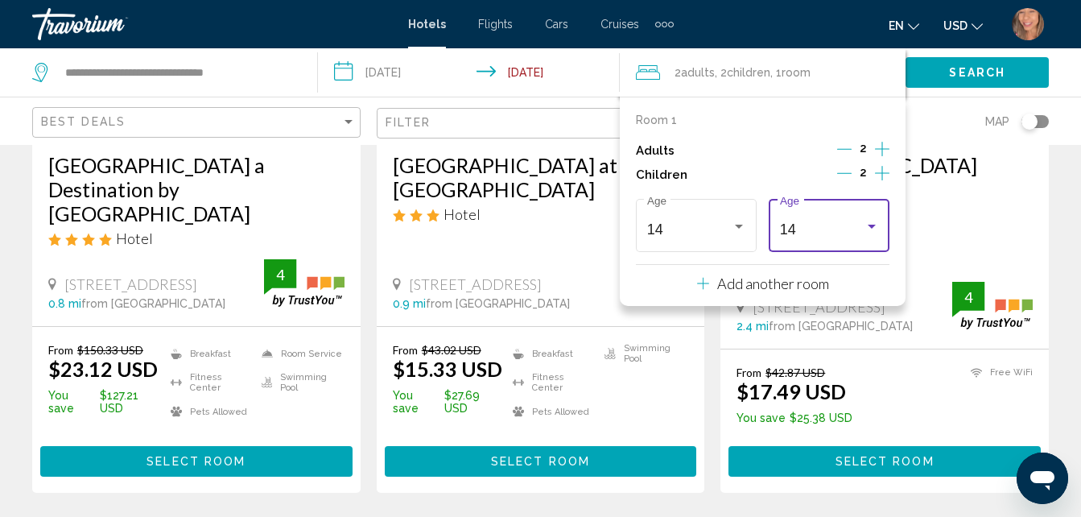
click at [837, 226] on div "14" at bounding box center [822, 229] width 85 height 16
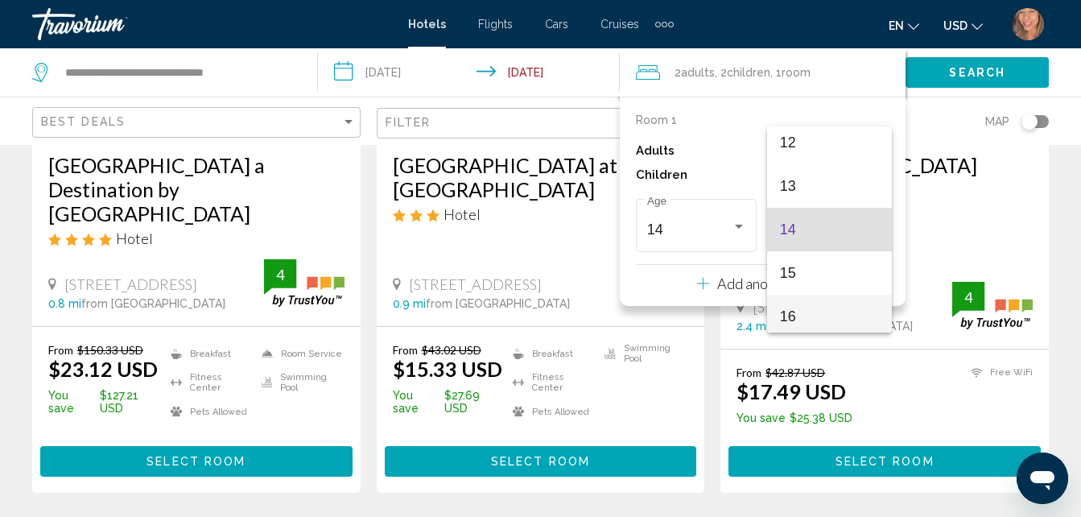
click at [800, 313] on span "16" at bounding box center [829, 316] width 99 height 43
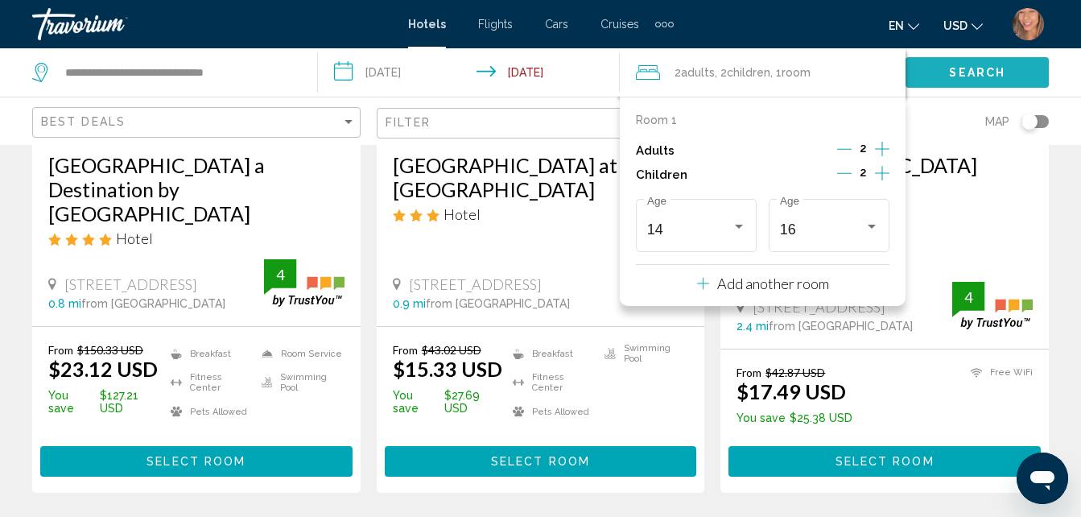
click at [952, 76] on span "Search" at bounding box center [977, 73] width 56 height 13
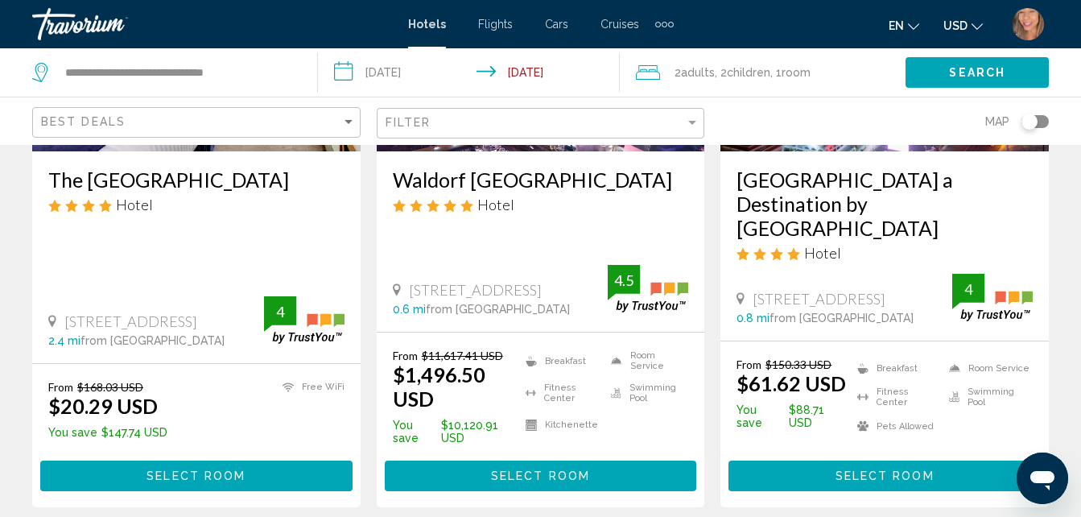
scroll to position [316, 0]
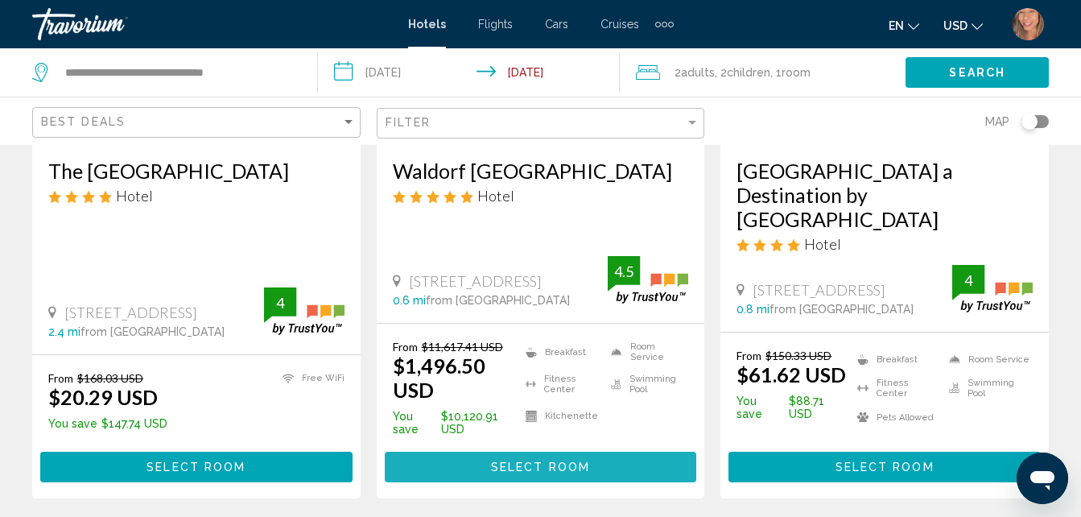
click at [593, 452] on button "Select Room" at bounding box center [541, 467] width 312 height 30
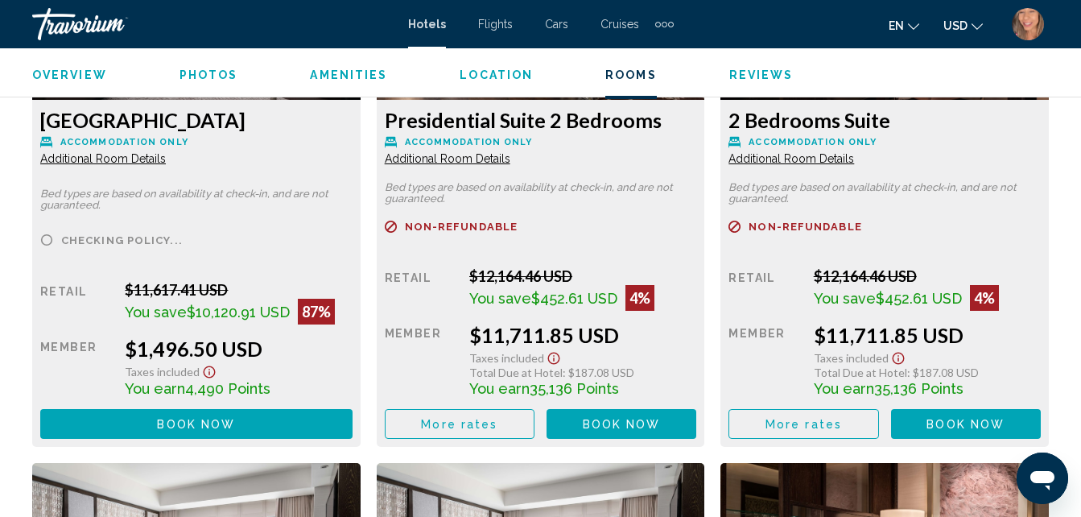
scroll to position [2668, 0]
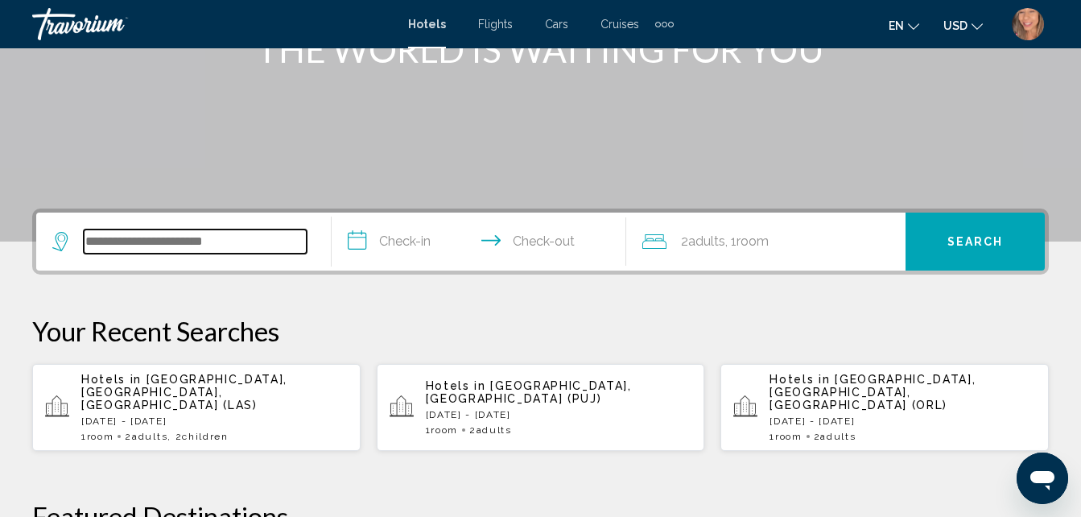
click at [216, 245] on input "Search widget" at bounding box center [195, 241] width 223 height 24
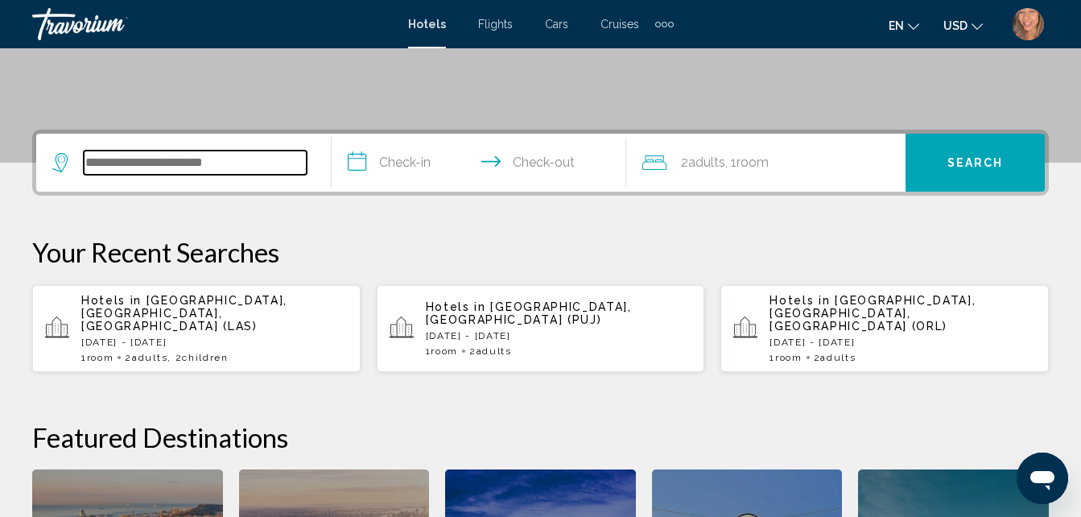
scroll to position [398, 0]
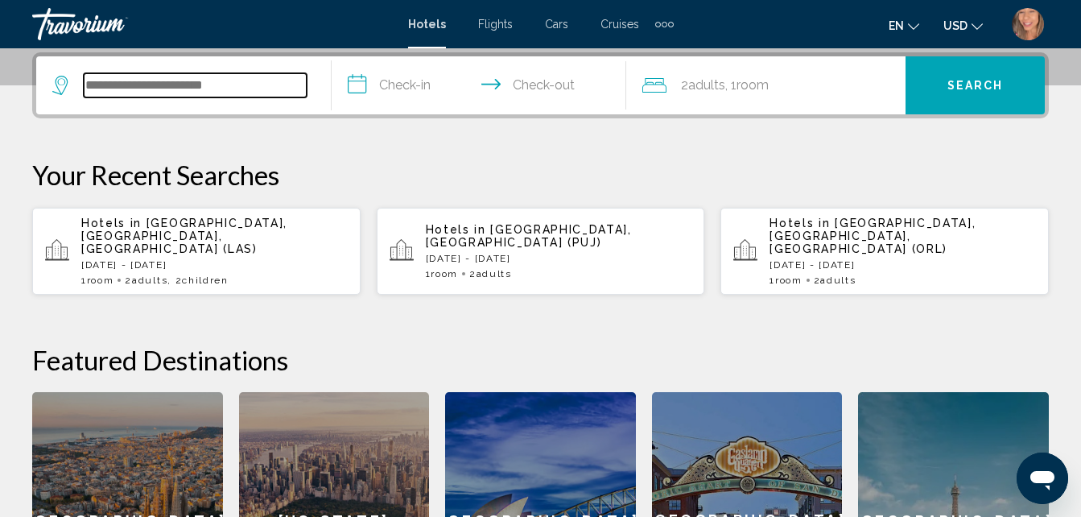
click at [227, 85] on input "Search widget" at bounding box center [195, 85] width 223 height 24
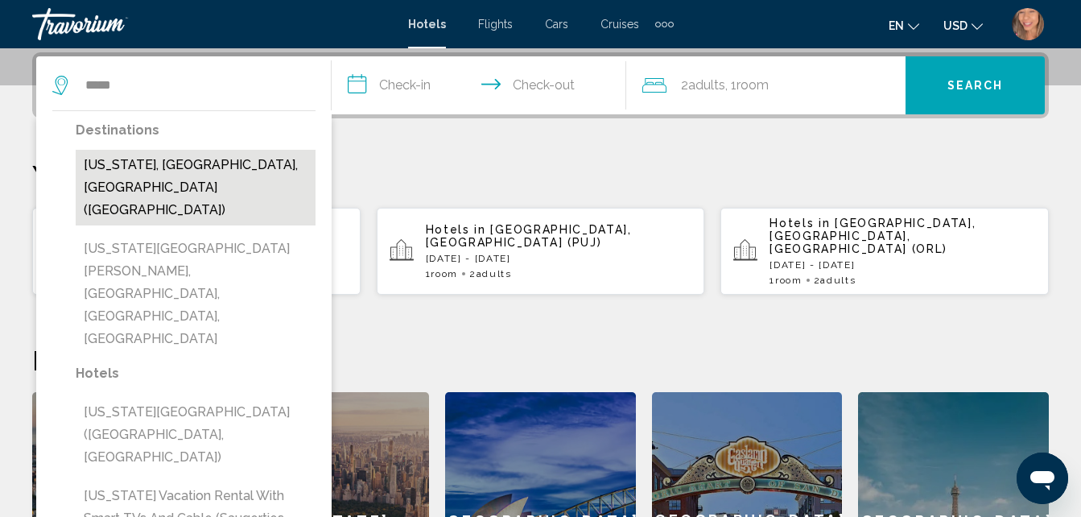
click at [233, 171] on button "New York, NY, United States (NYC)" at bounding box center [196, 188] width 240 height 76
type input "**********"
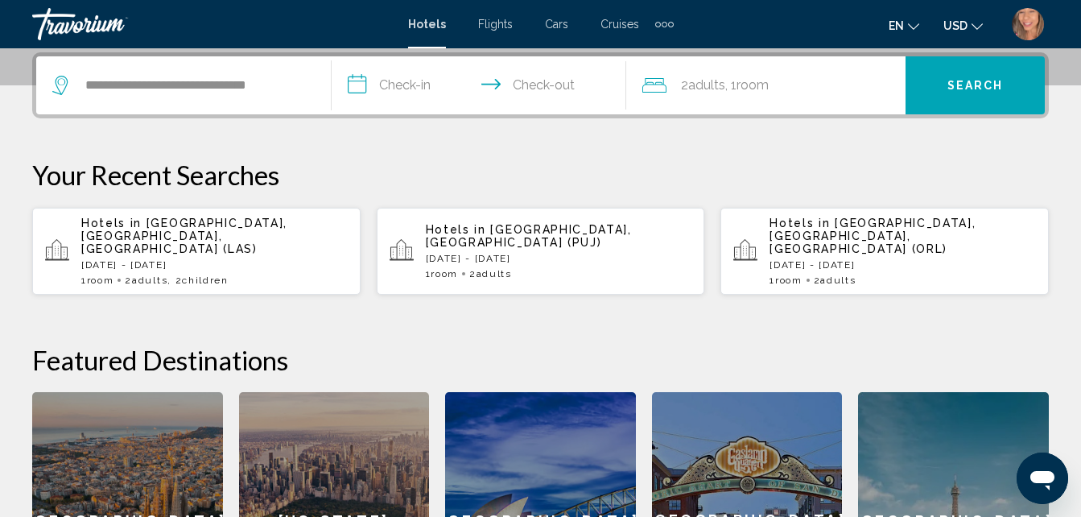
click at [416, 89] on input "**********" at bounding box center [483, 87] width 302 height 63
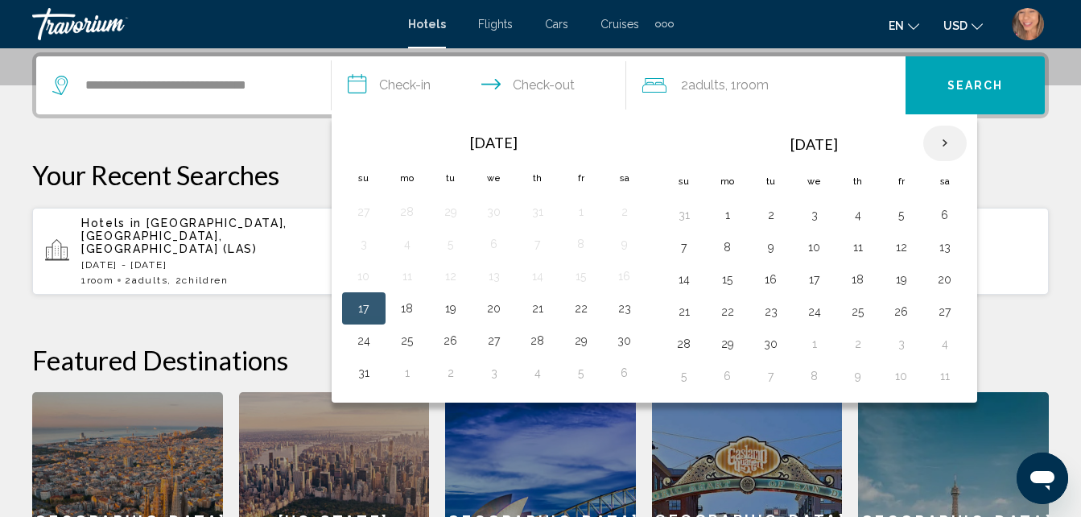
click at [946, 146] on th "Next month" at bounding box center [944, 143] width 43 height 35
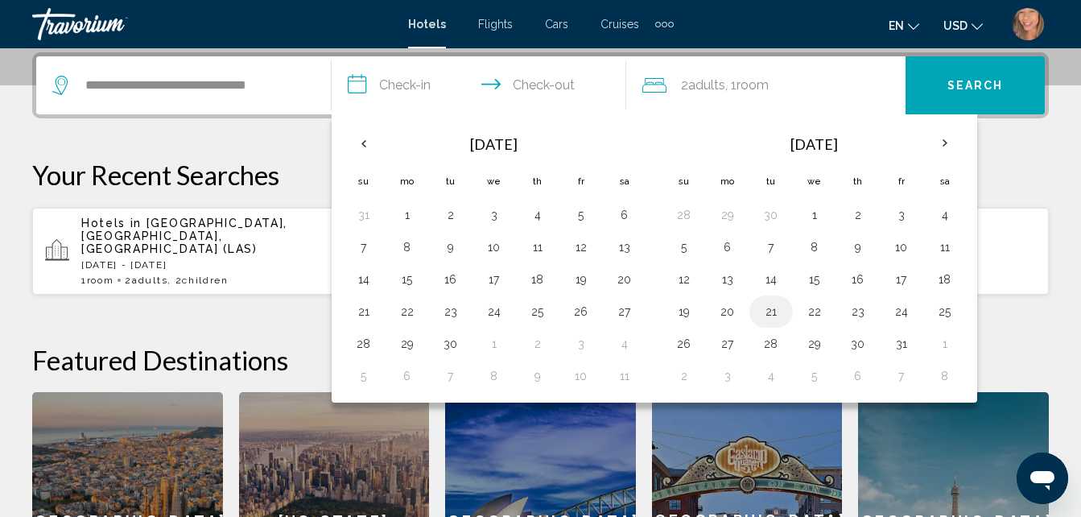
click at [769, 319] on button "21" at bounding box center [771, 311] width 26 height 23
click at [907, 316] on button "24" at bounding box center [902, 311] width 26 height 23
type input "**********"
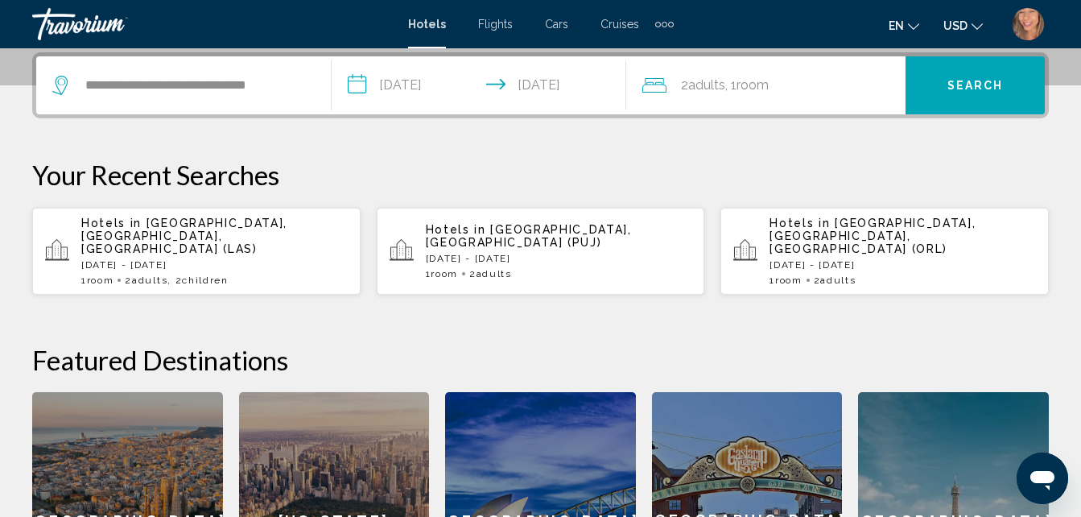
click at [940, 89] on button "Search" at bounding box center [975, 85] width 139 height 58
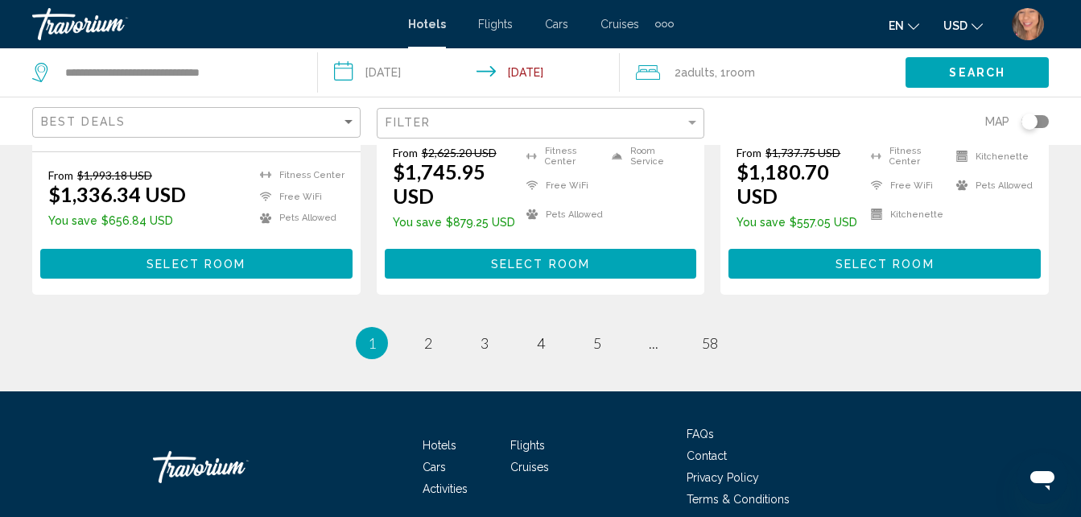
scroll to position [2374, 0]
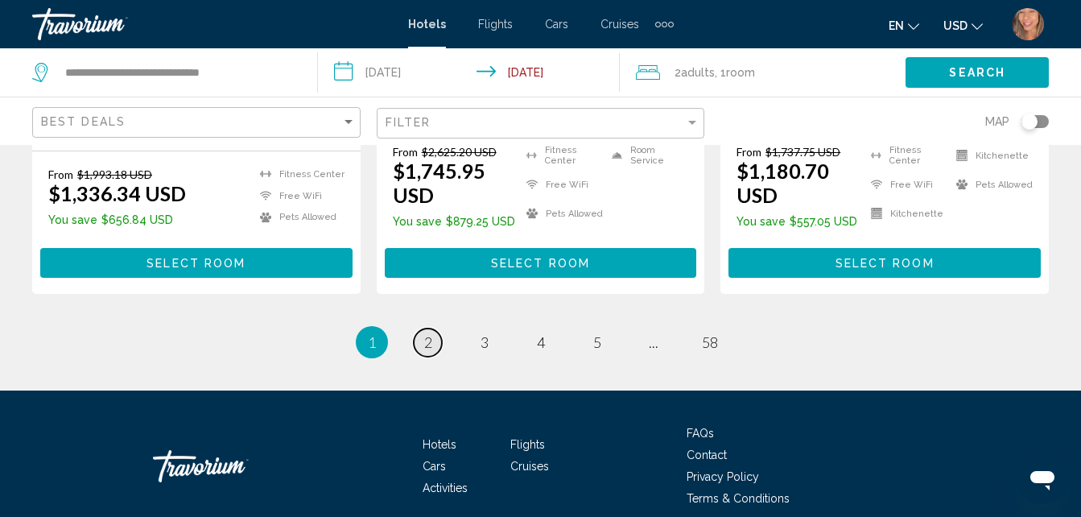
click at [426, 333] on span "2" at bounding box center [428, 342] width 8 height 18
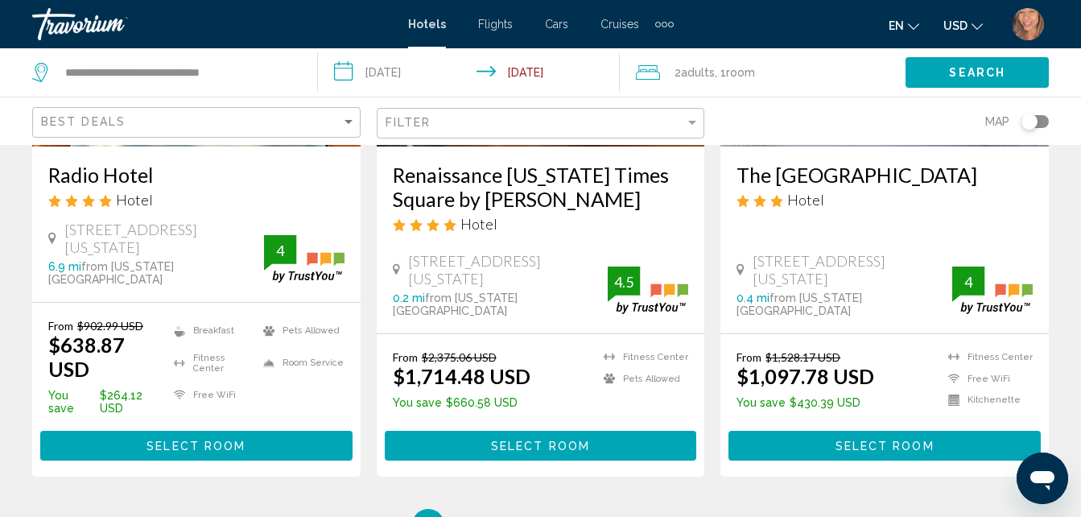
scroll to position [2335, 0]
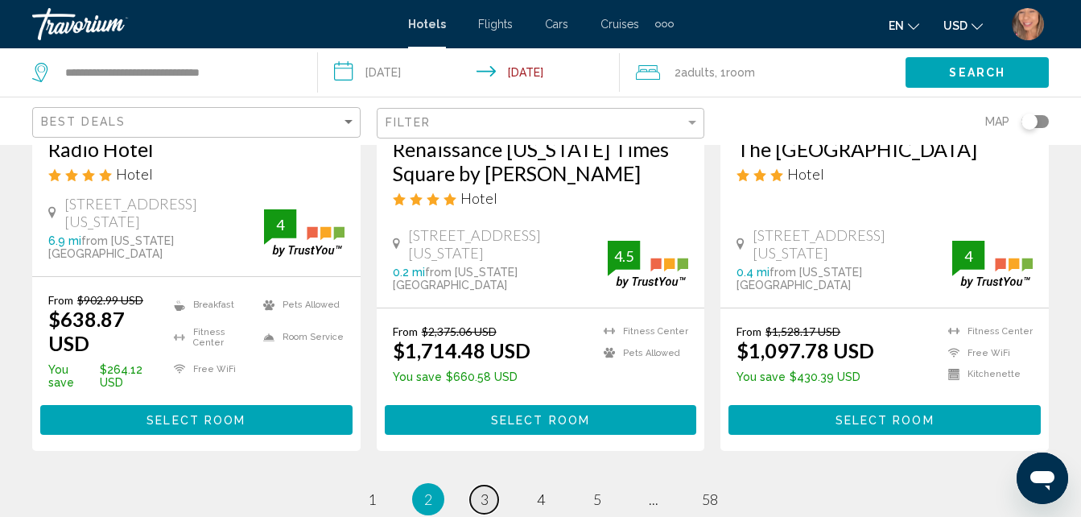
click at [479, 486] on link "page 3" at bounding box center [484, 500] width 28 height 28
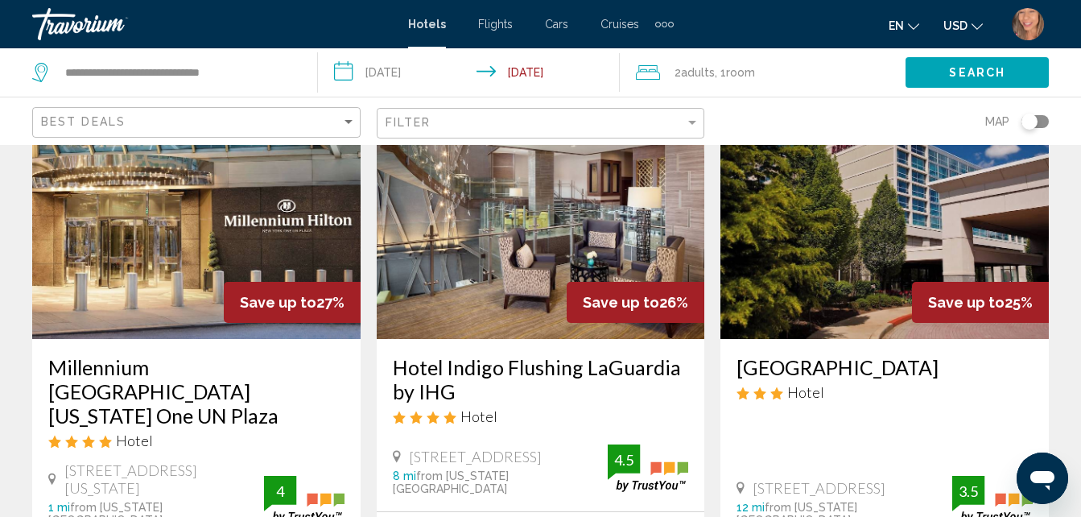
scroll to position [1530, 0]
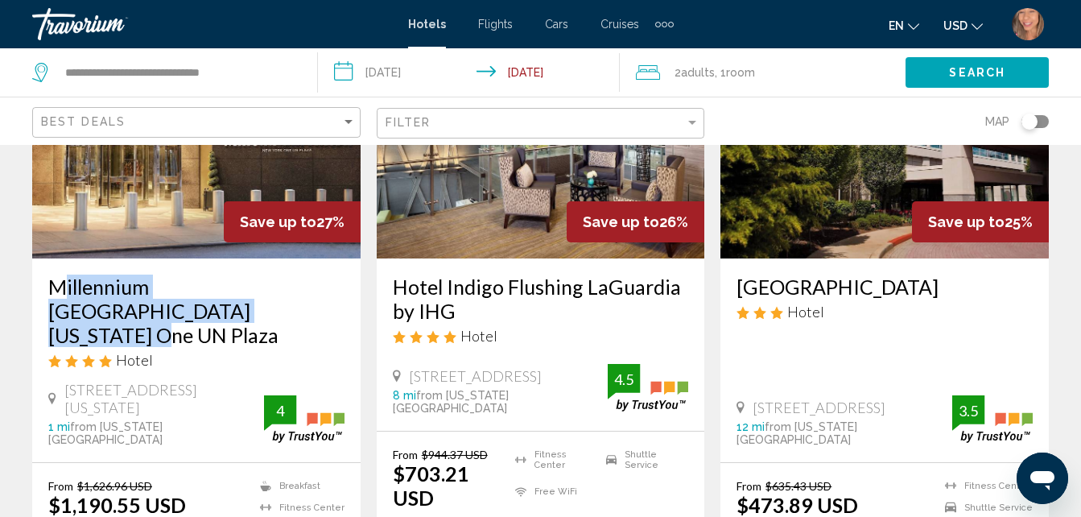
drag, startPoint x: 48, startPoint y: 204, endPoint x: 290, endPoint y: 223, distance: 243.1
click at [290, 258] on div "Millennium Hilton New York One UN Plaza Hotel 1 United Nations Plaza, New York …" at bounding box center [196, 360] width 328 height 204
copy h3 "Millennium Hilton New York One UN Plaza"
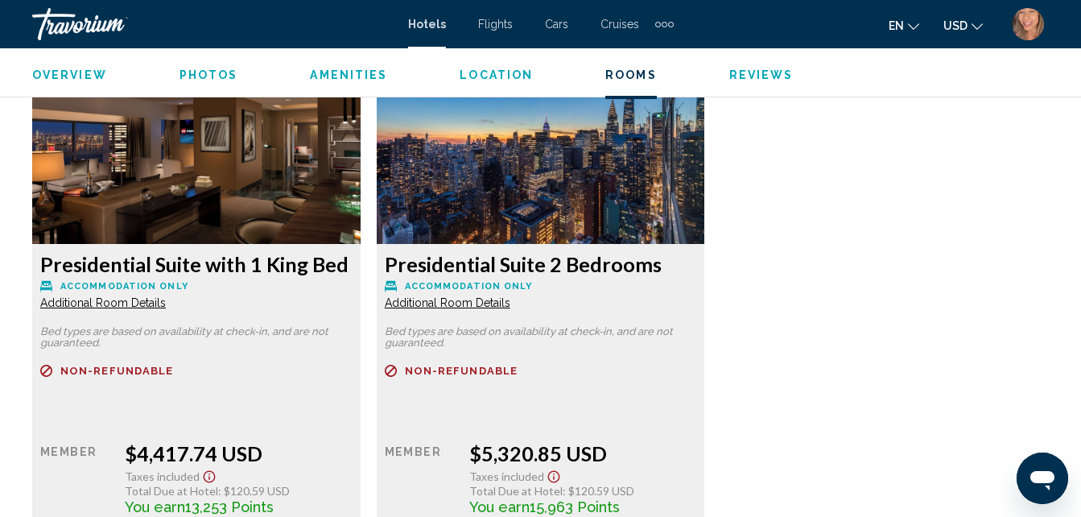
scroll to position [9529, 0]
